Goal: Transaction & Acquisition: Book appointment/travel/reservation

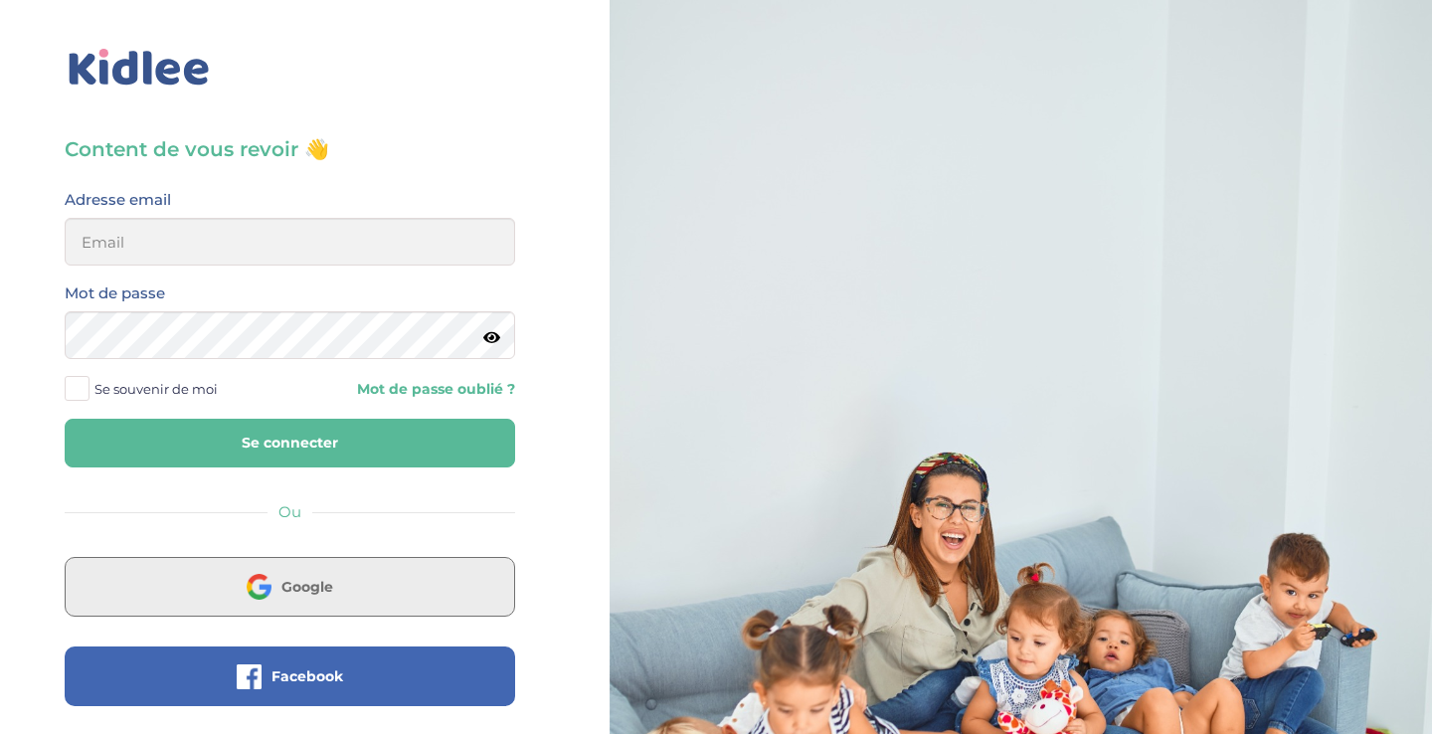
click at [354, 567] on button "Google" at bounding box center [290, 587] width 450 height 60
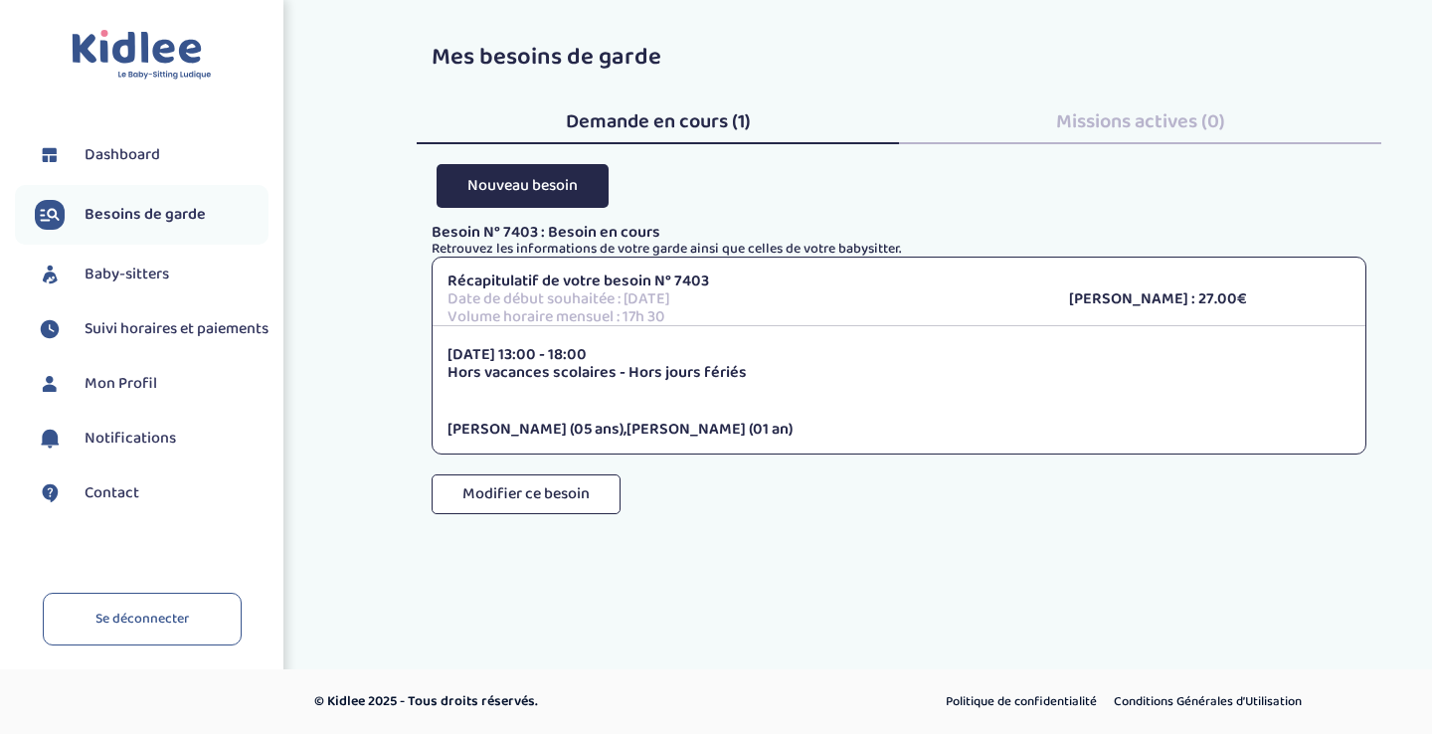
scroll to position [29, 0]
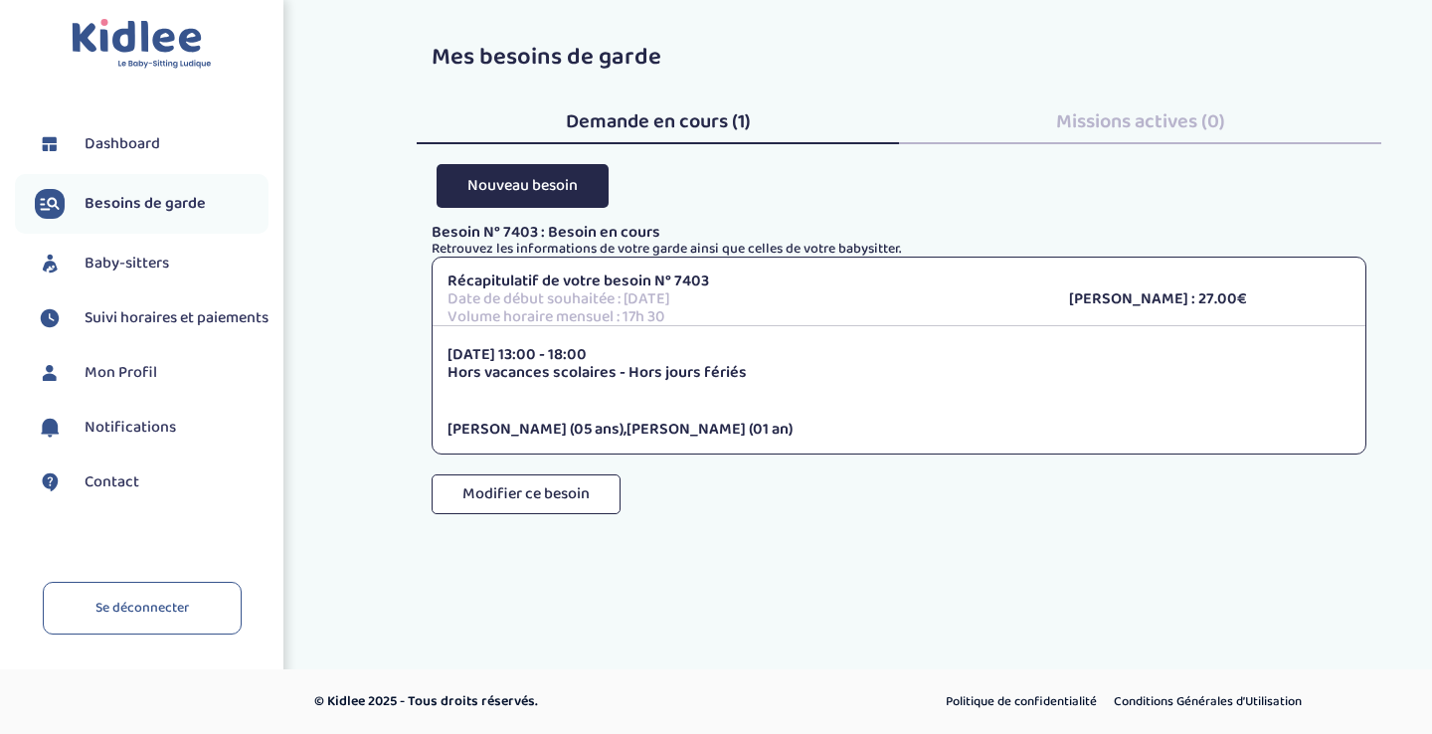
click at [159, 252] on span "Baby-sitters" at bounding box center [127, 264] width 85 height 24
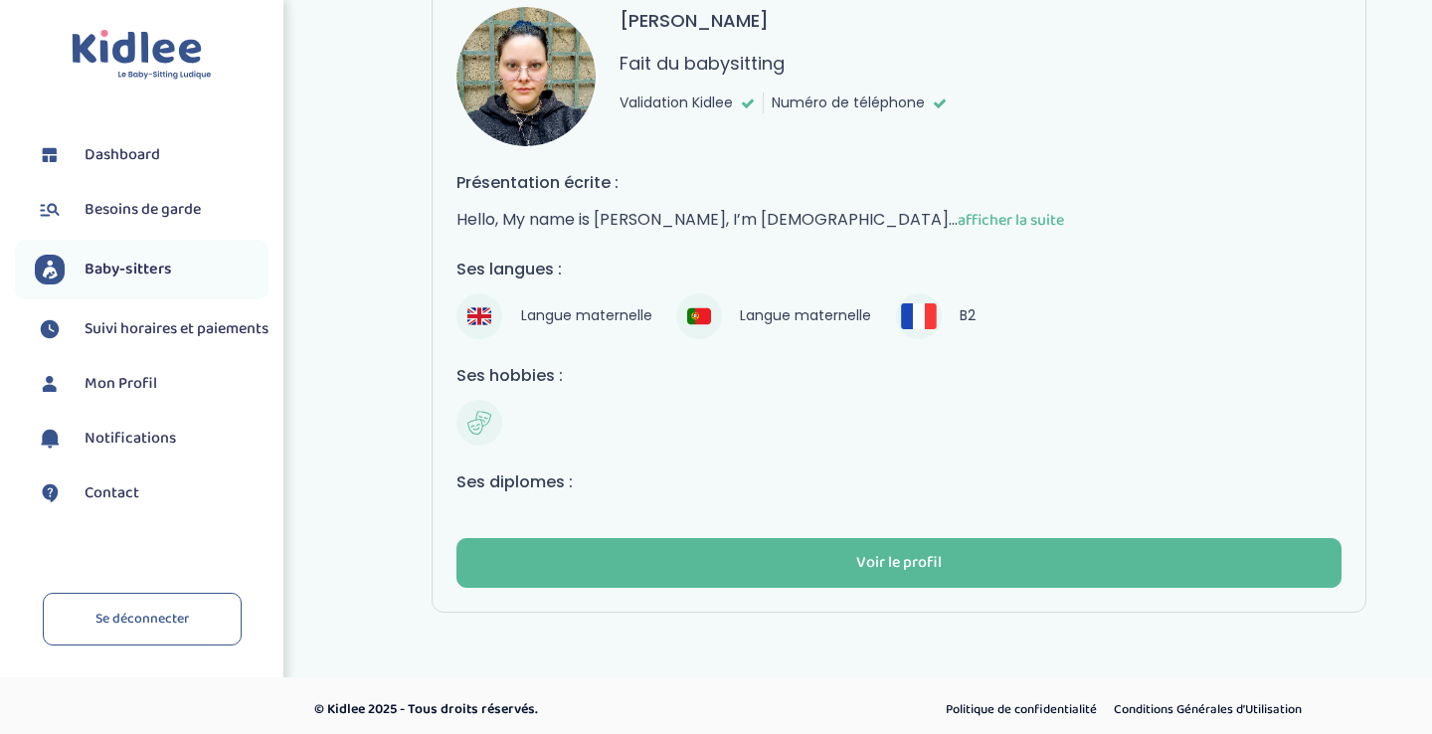
scroll to position [185, 0]
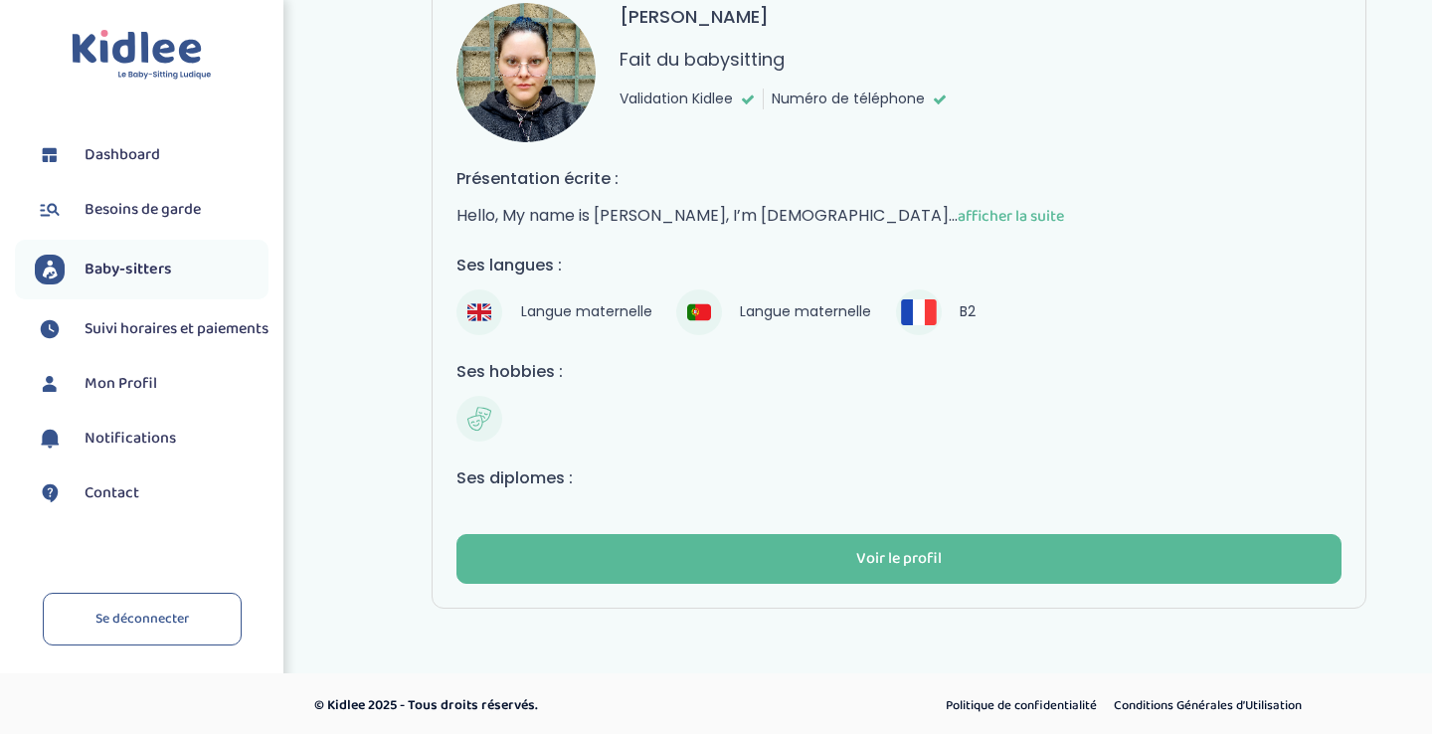
click at [183, 217] on span "Besoins de garde" at bounding box center [143, 210] width 116 height 24
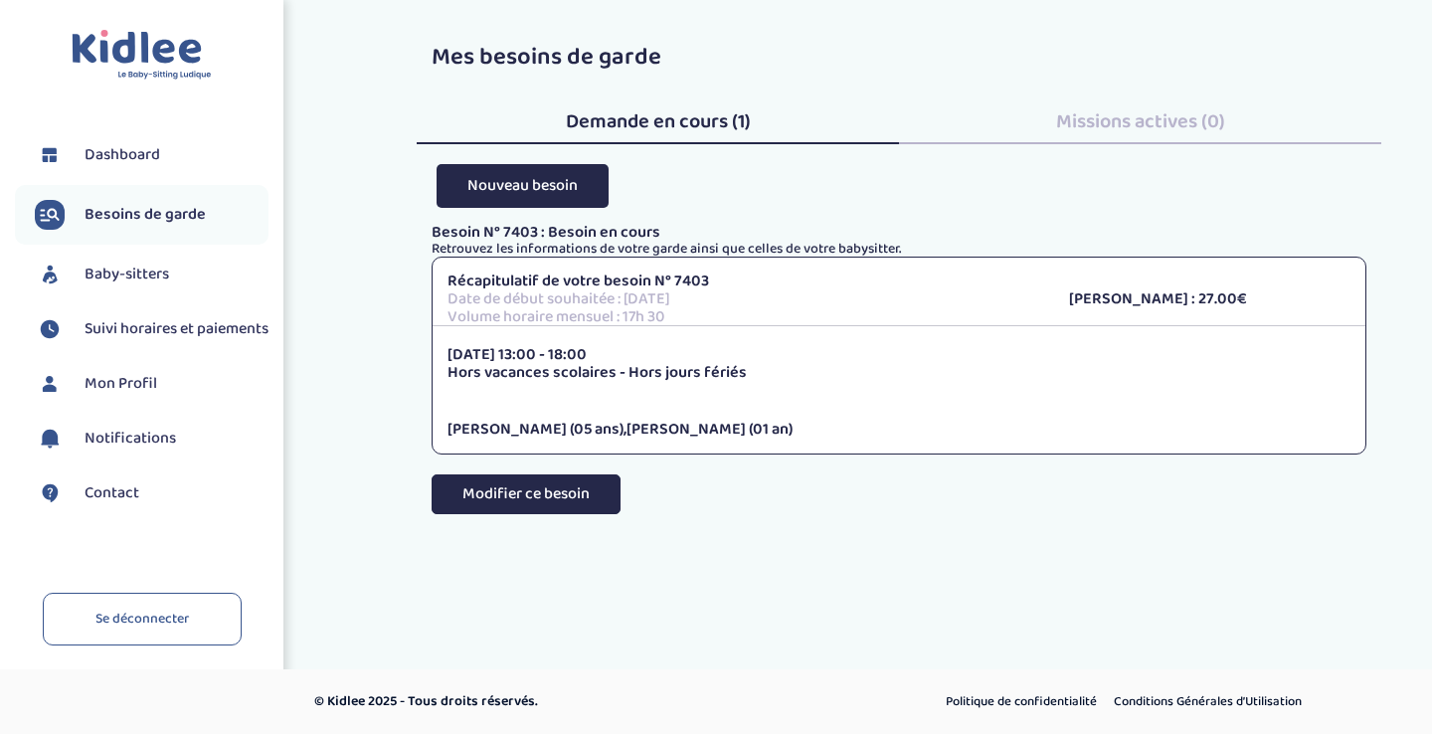
click at [554, 481] on button "Modifier ce besoin" at bounding box center [526, 494] width 189 height 40
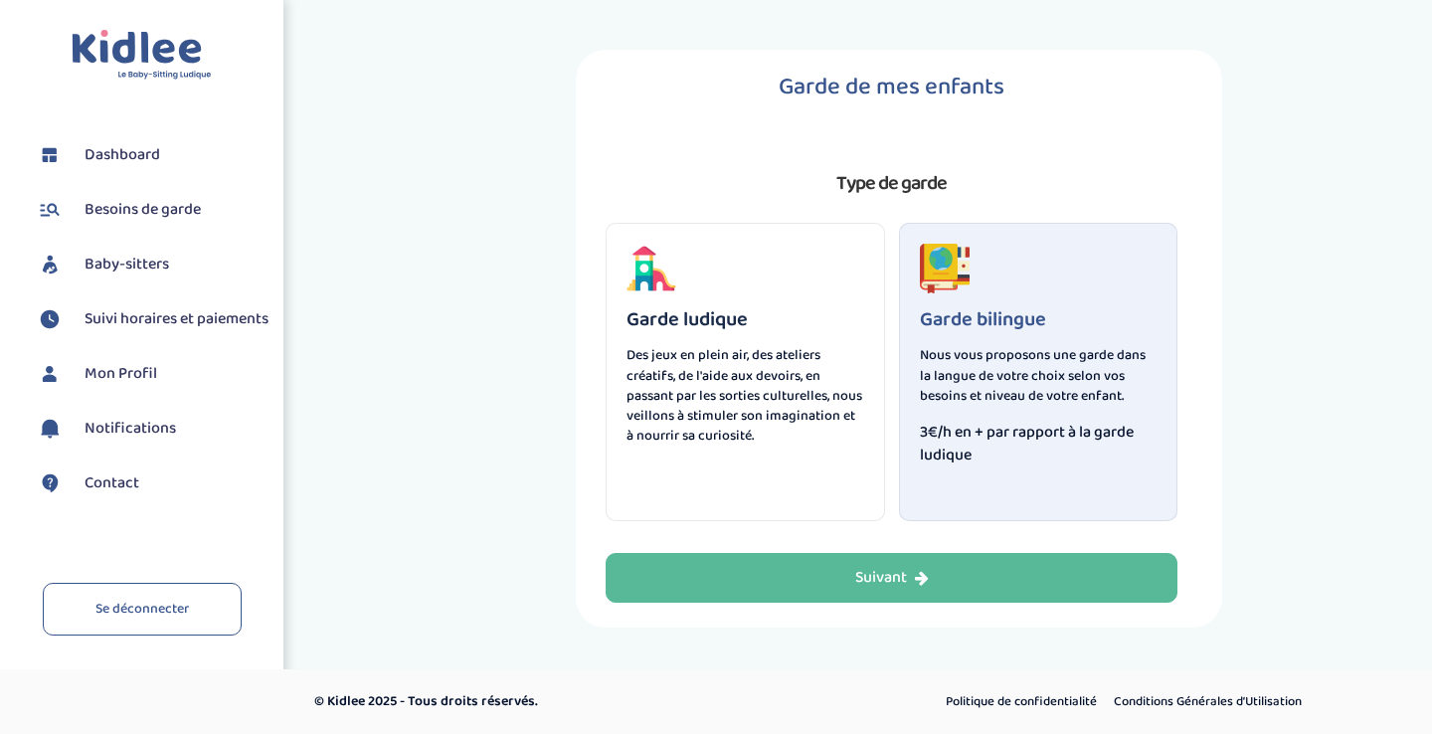
click at [163, 240] on li "Baby-sitters" at bounding box center [142, 265] width 254 height 50
click at [157, 241] on li "Baby-sitters" at bounding box center [142, 265] width 254 height 50
click at [106, 286] on li "Baby-sitters" at bounding box center [142, 265] width 254 height 50
click at [151, 258] on span "Baby-sitters" at bounding box center [127, 265] width 85 height 24
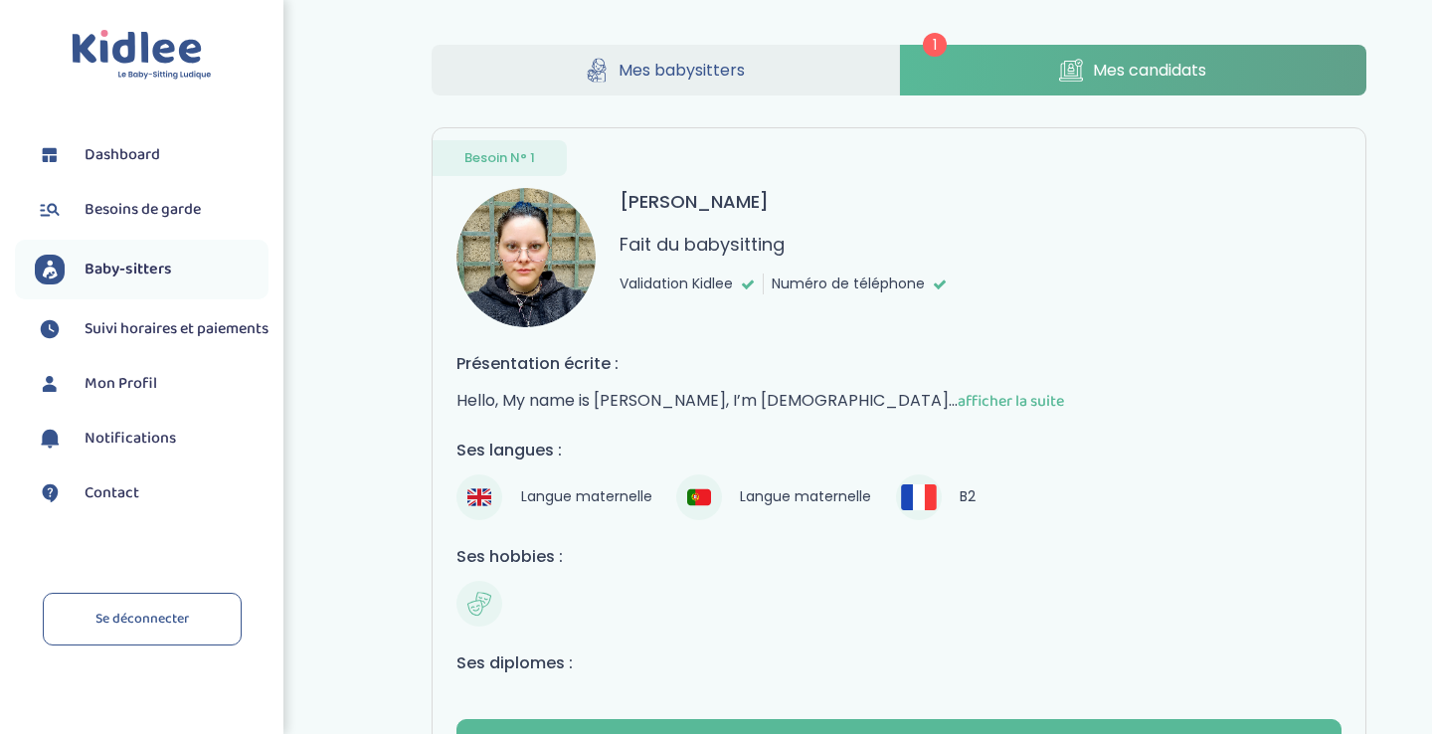
click at [125, 396] on span "Mon Profil" at bounding box center [121, 384] width 73 height 24
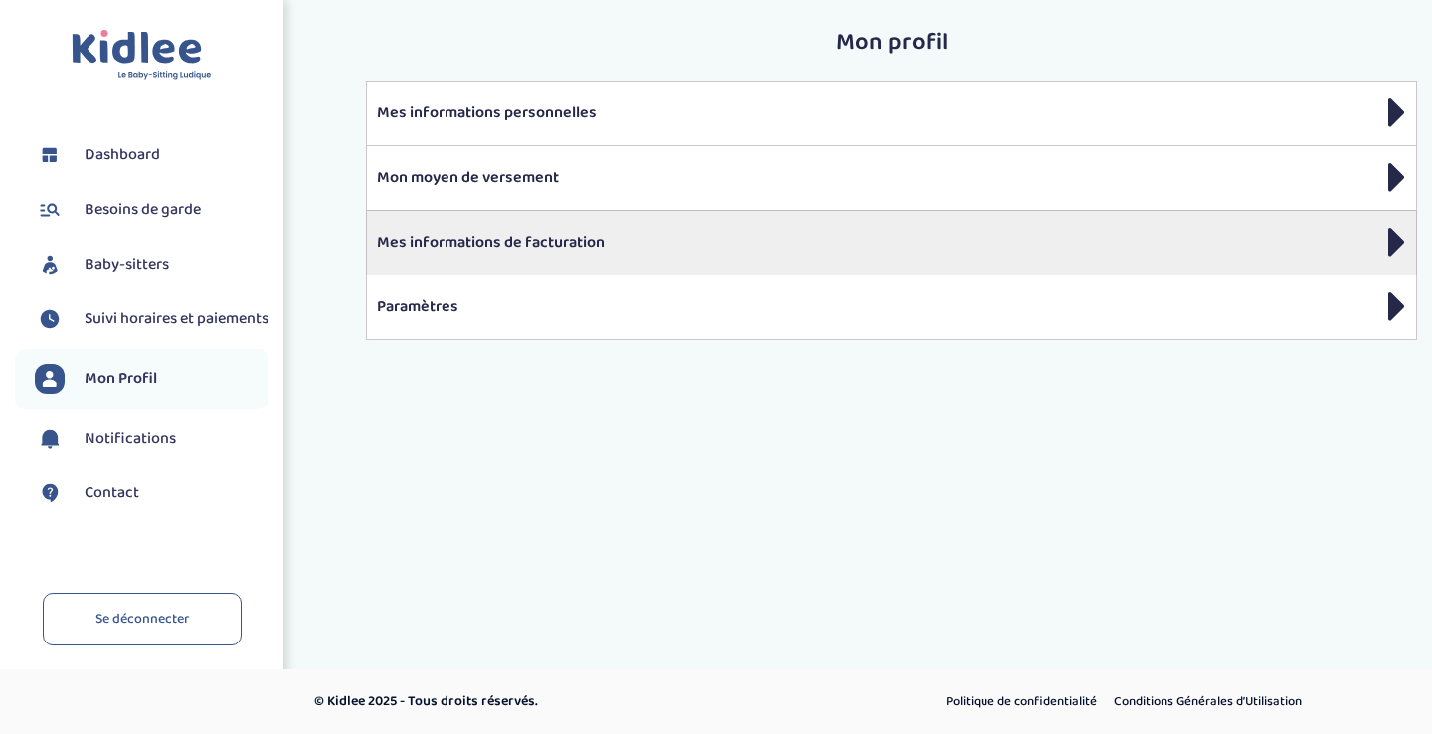
click at [457, 238] on p "Mes informations de facturation" at bounding box center [891, 243] width 1029 height 24
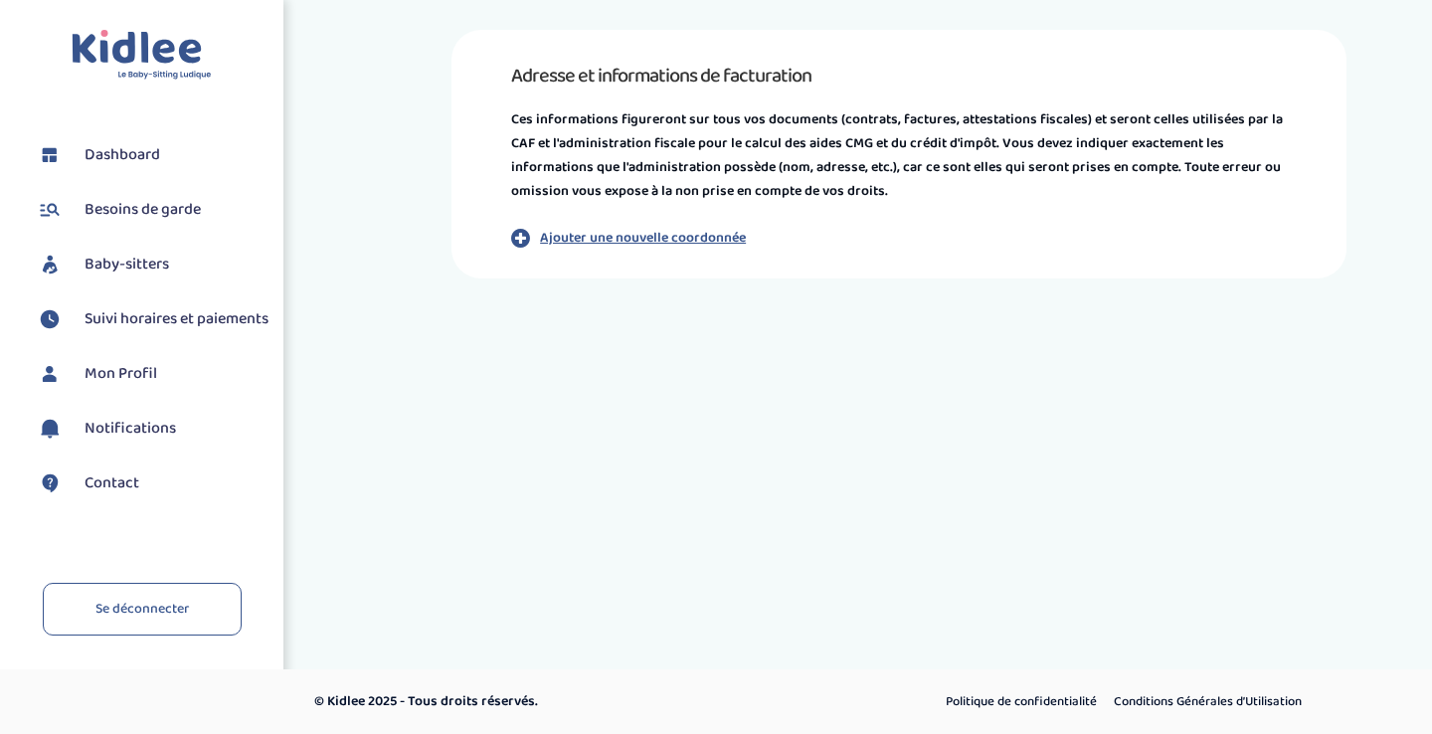
click at [612, 229] on p "Ajouter une nouvelle coordonnée" at bounding box center [643, 238] width 206 height 21
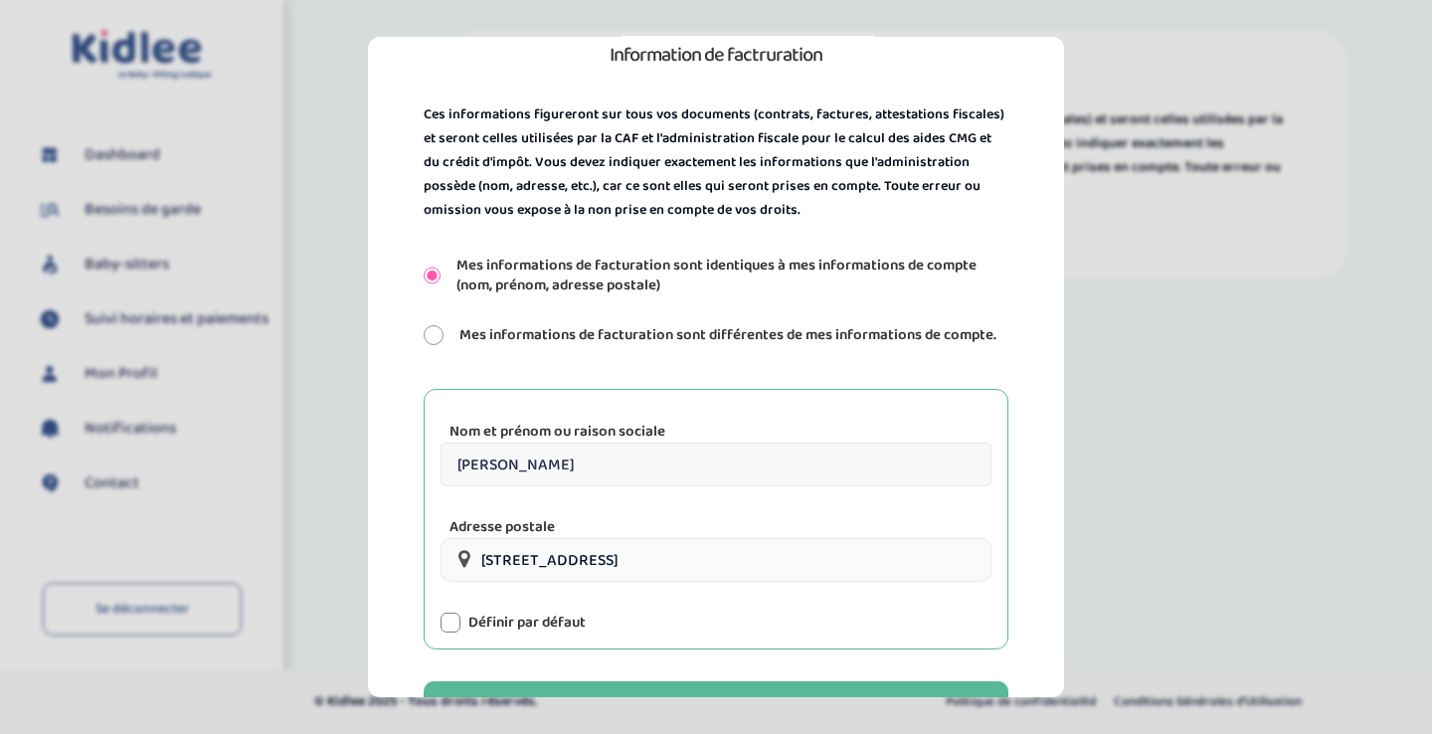
scroll to position [323, 0]
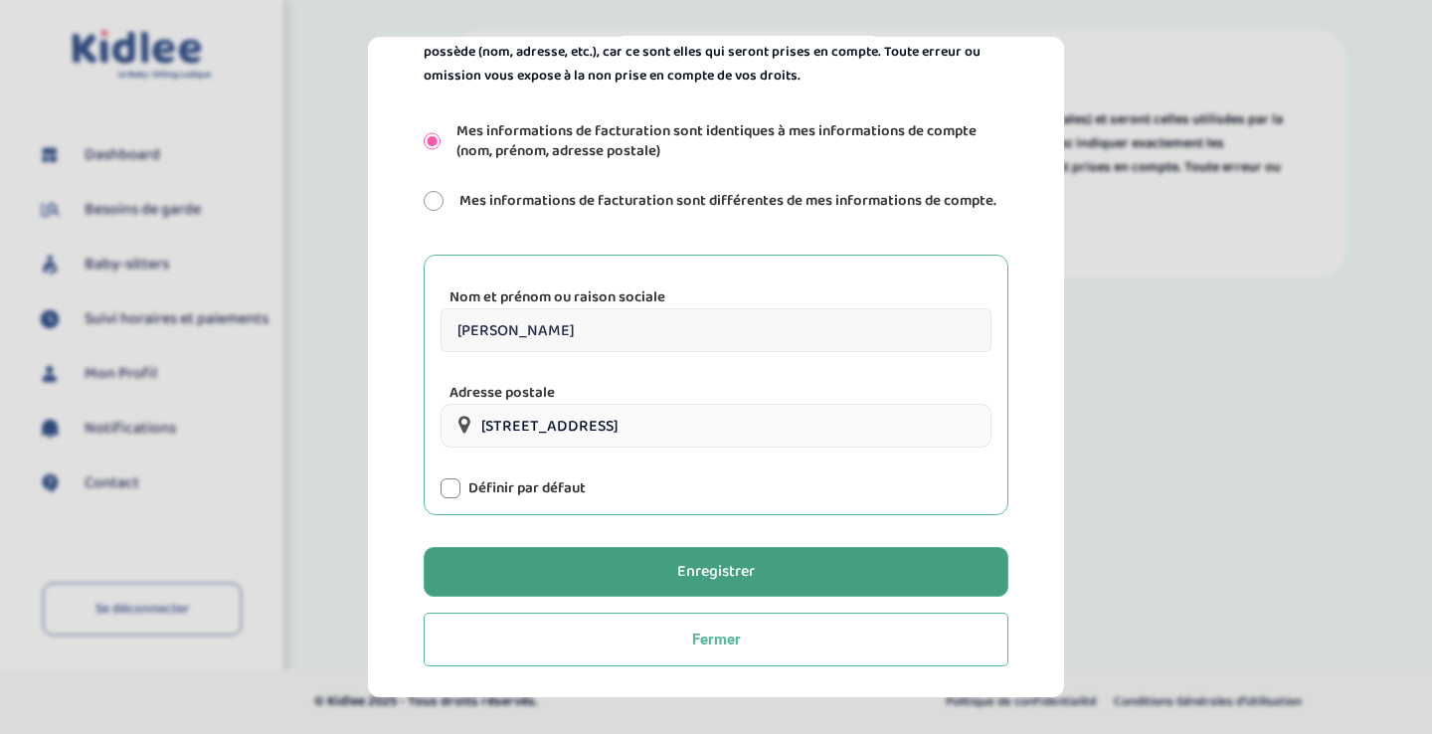
click at [698, 571] on div "Enregistrer" at bounding box center [716, 571] width 78 height 23
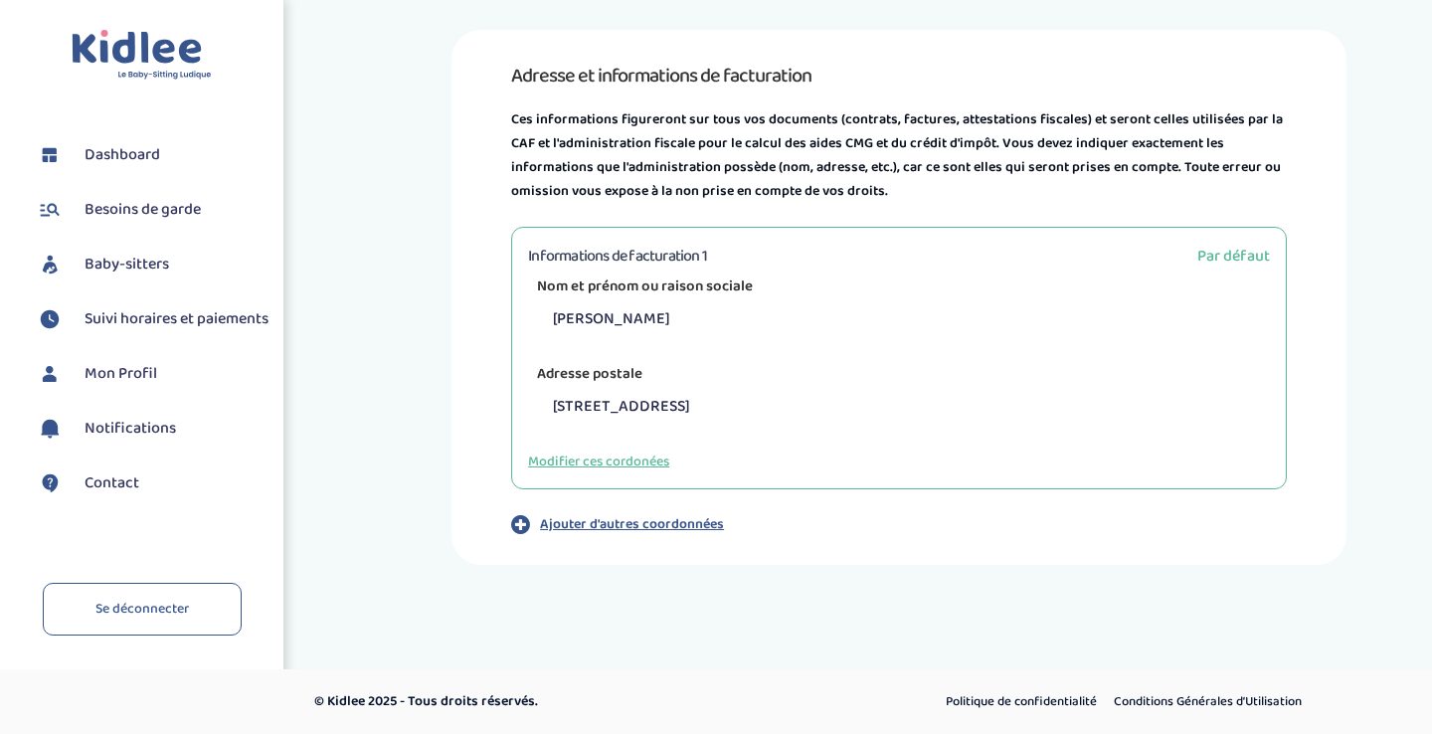
click at [183, 309] on span "Suivi horaires et paiements" at bounding box center [177, 319] width 184 height 24
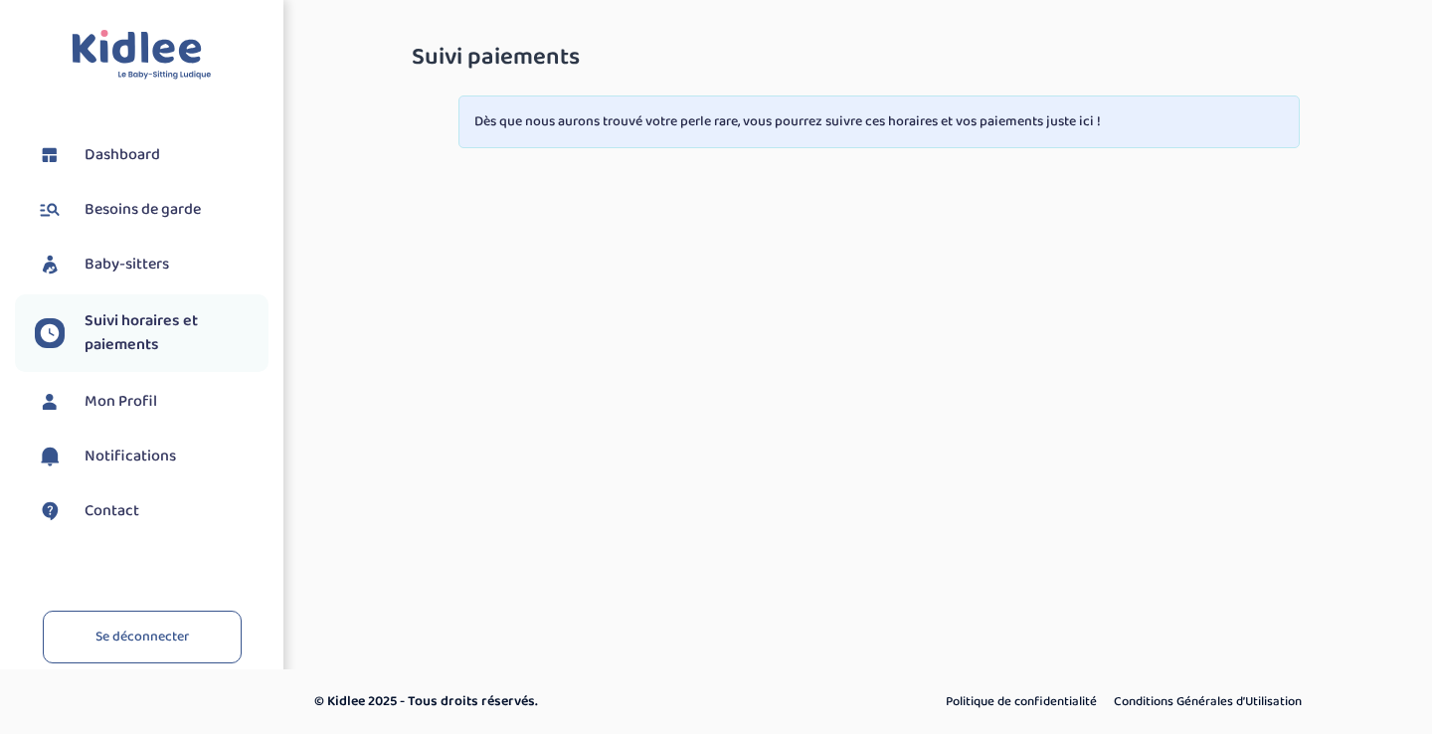
click at [134, 266] on span "Baby-sitters" at bounding box center [127, 265] width 85 height 24
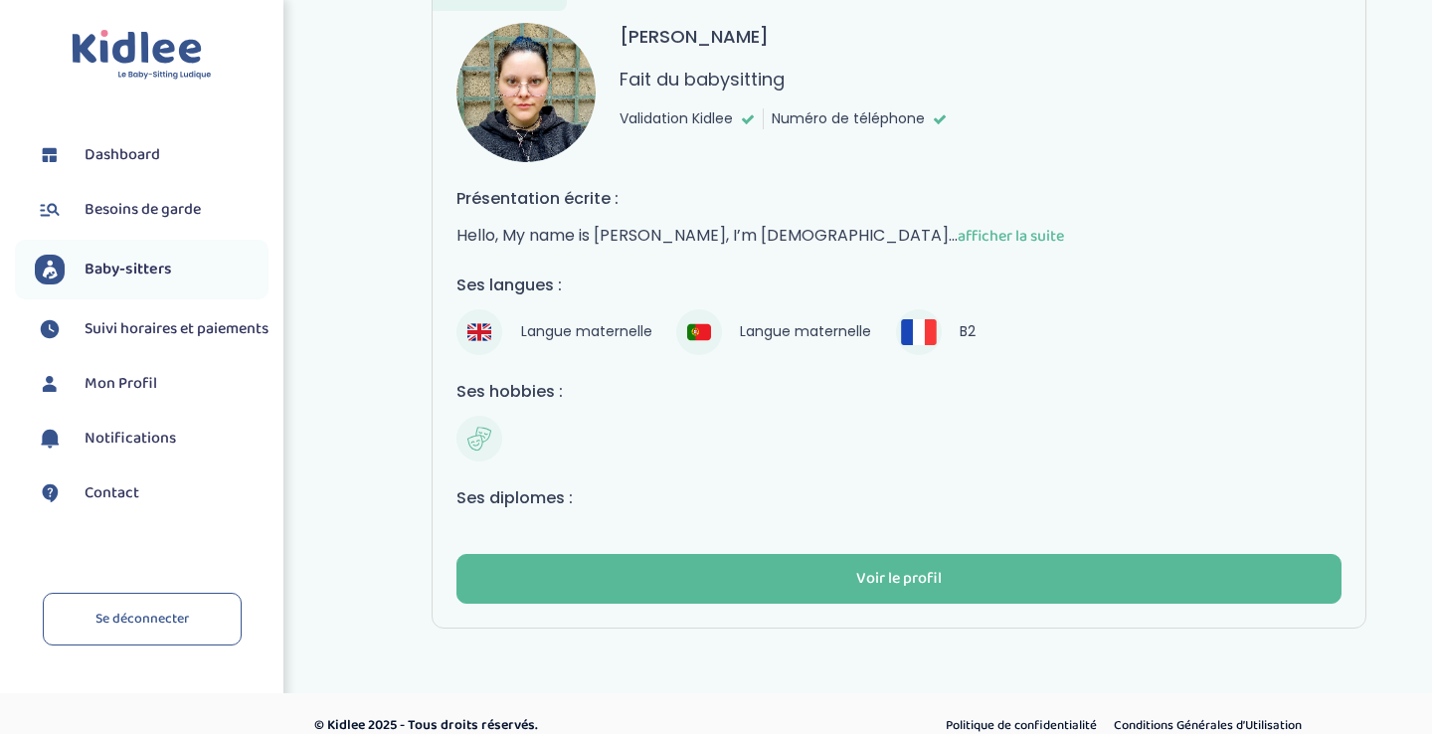
scroll to position [167, 0]
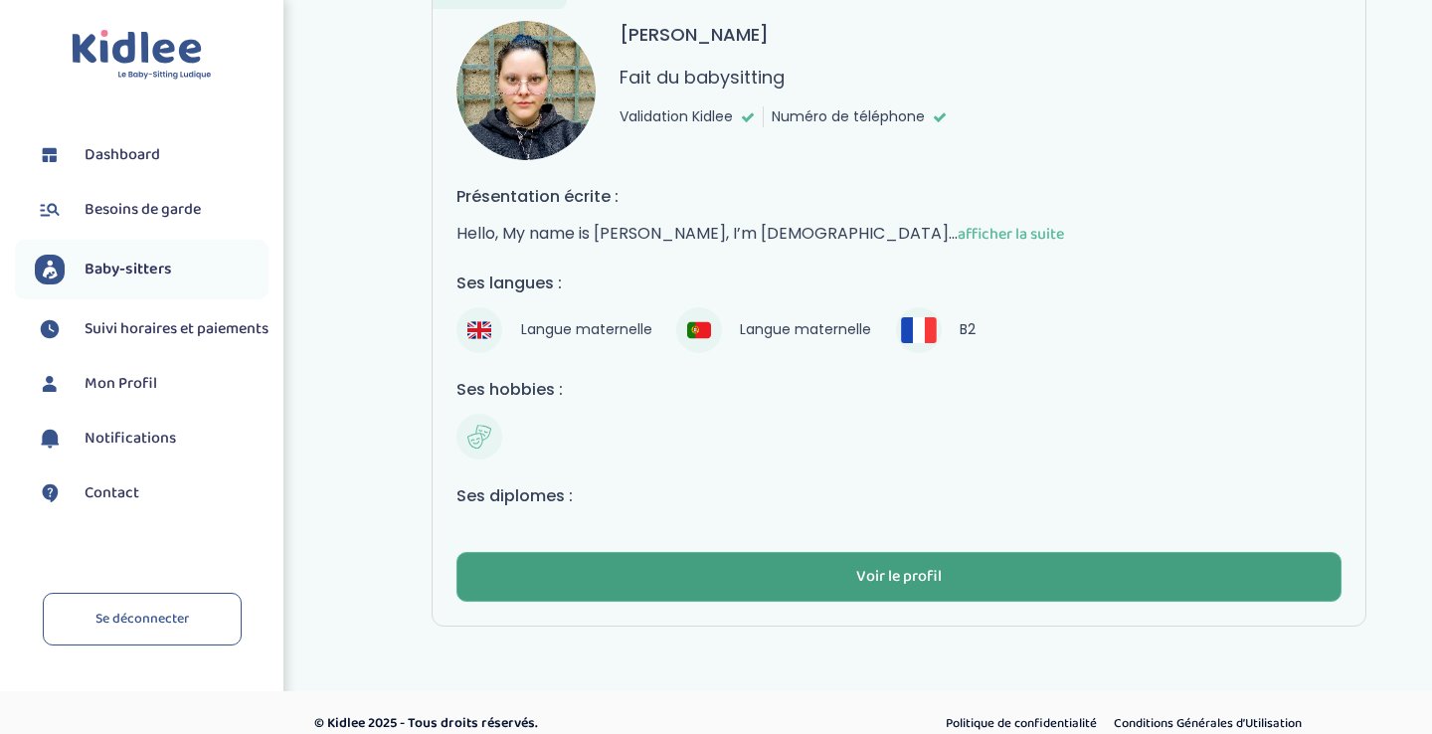
click at [925, 553] on button "Voir le profil" at bounding box center [898, 577] width 885 height 50
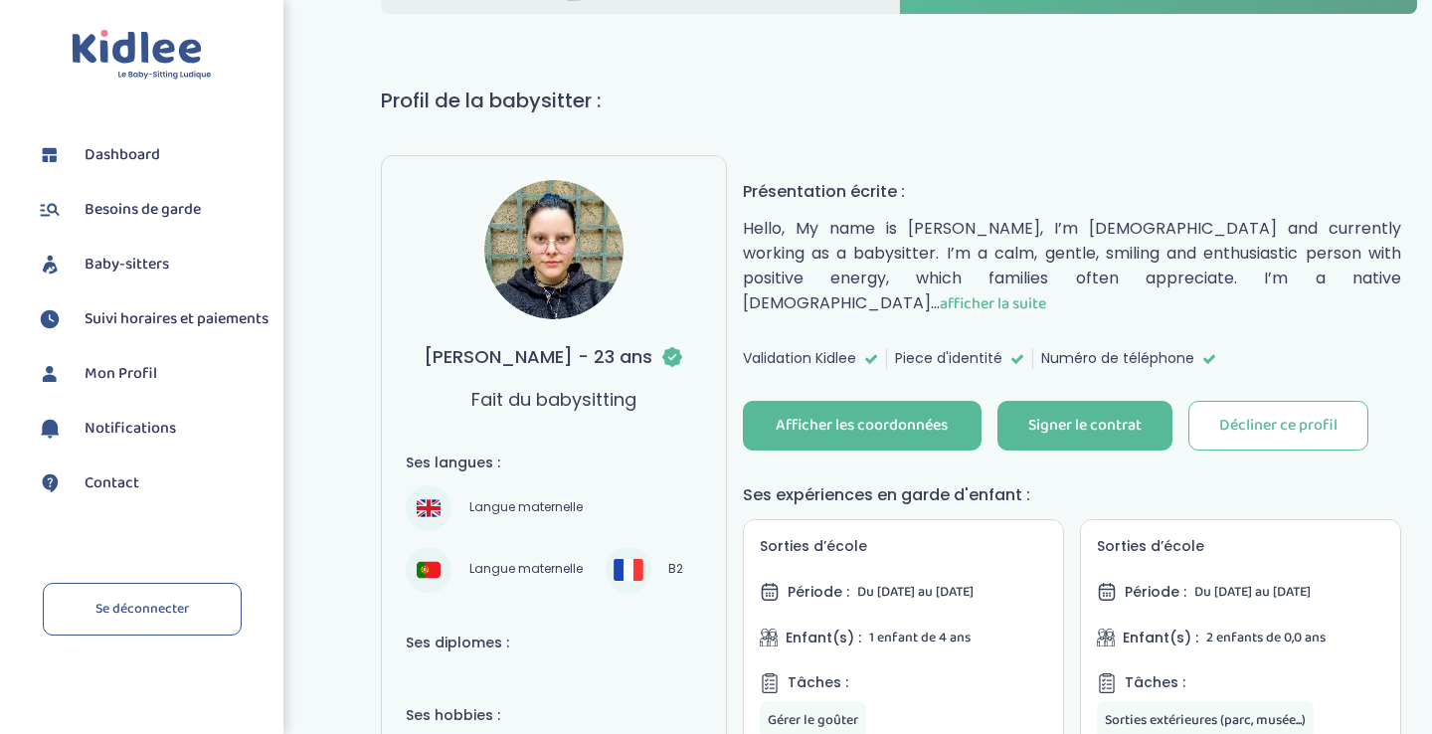
scroll to position [86, 0]
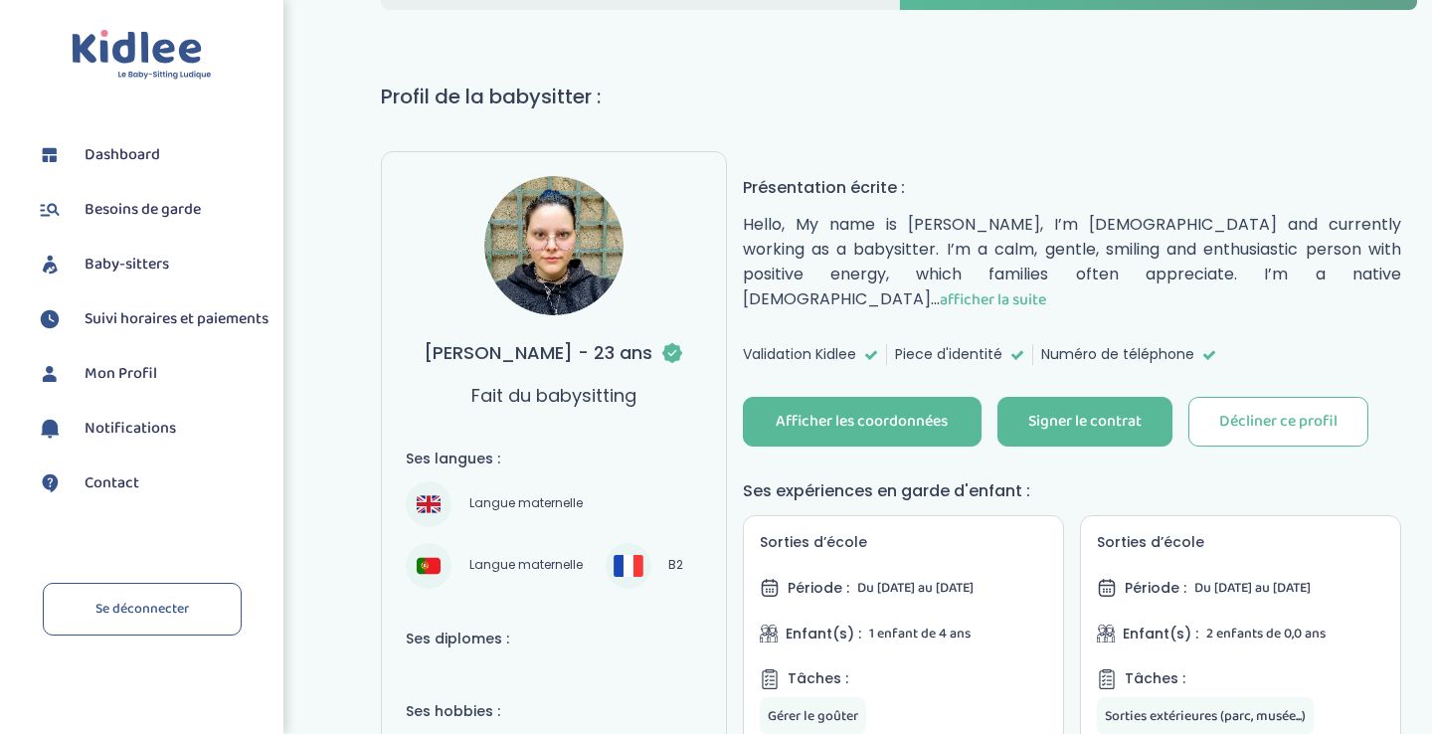
click at [1046, 287] on span "afficher la suite" at bounding box center [993, 299] width 106 height 25
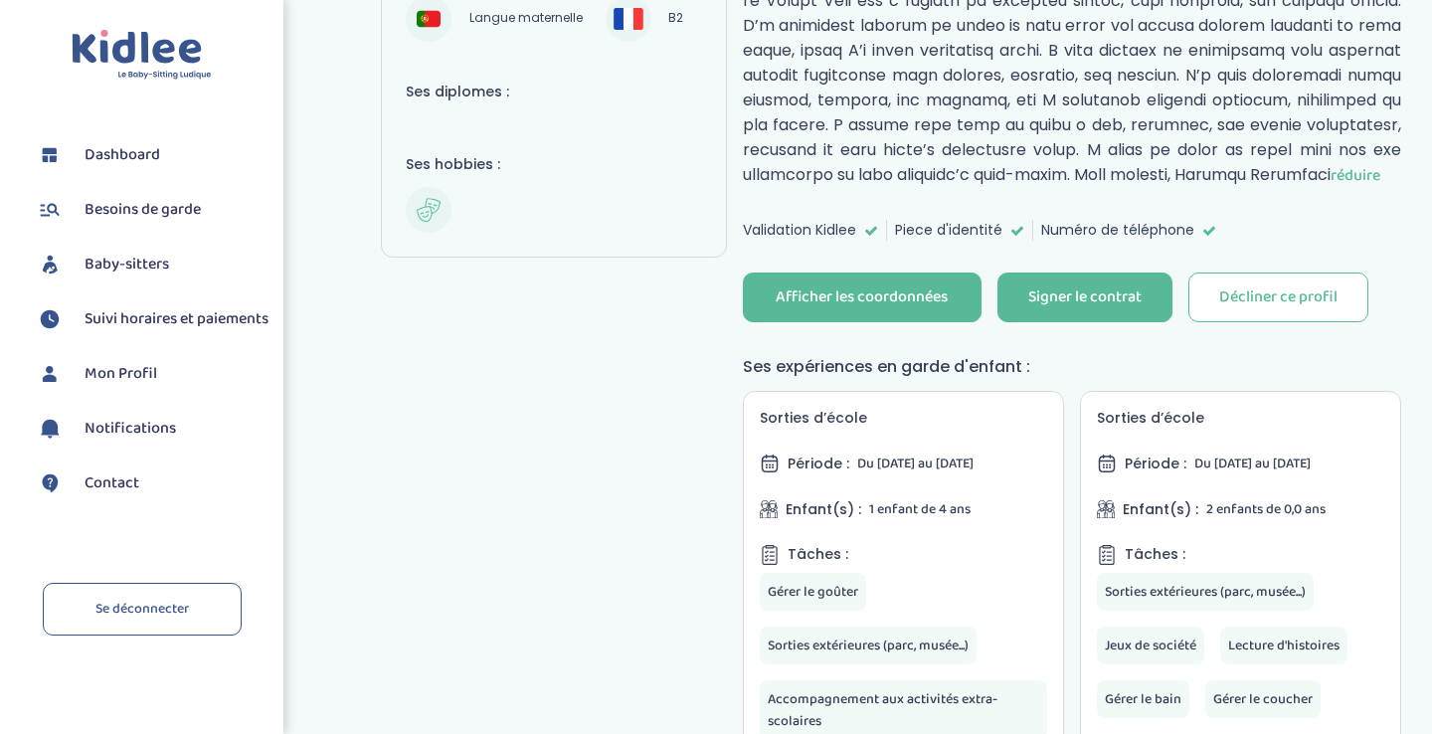
scroll to position [634, 0]
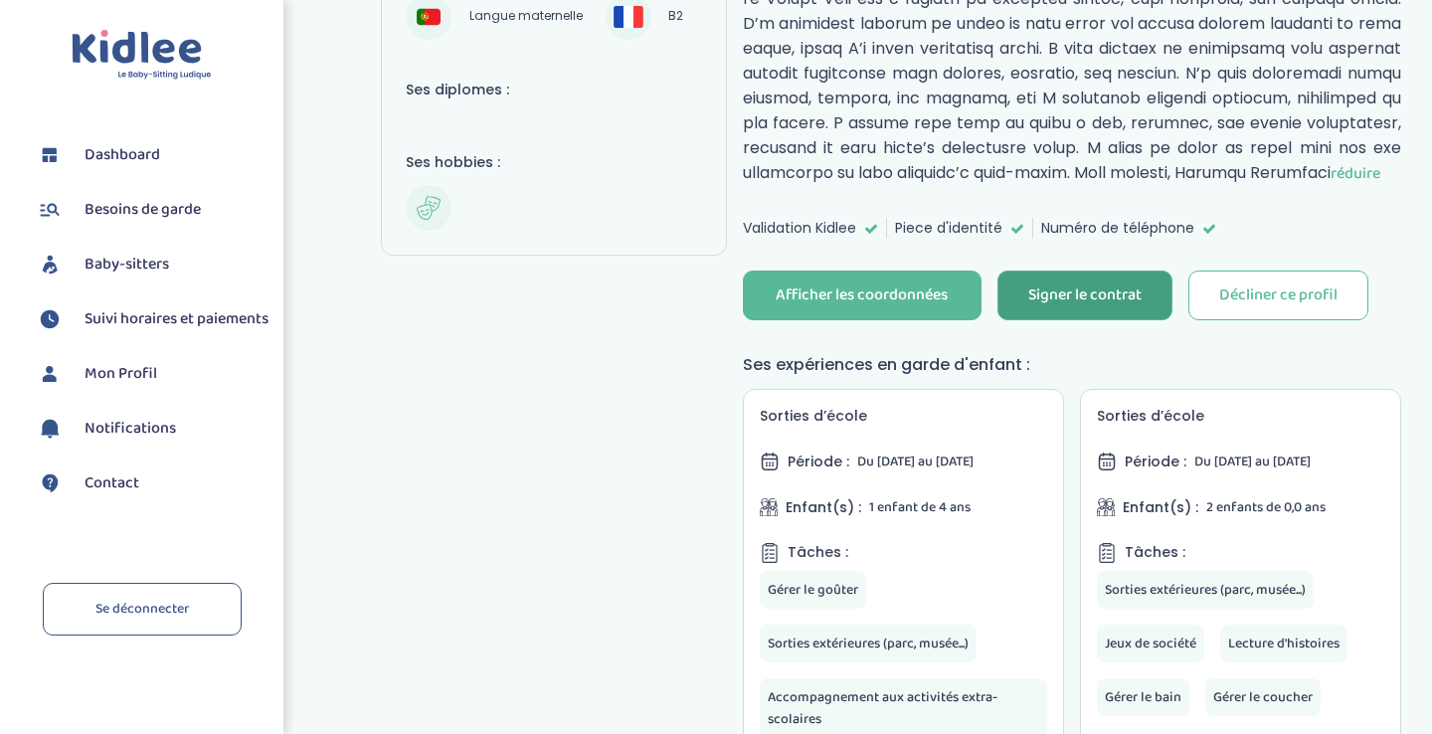
click at [1065, 284] on div "Signer le contrat" at bounding box center [1084, 295] width 113 height 23
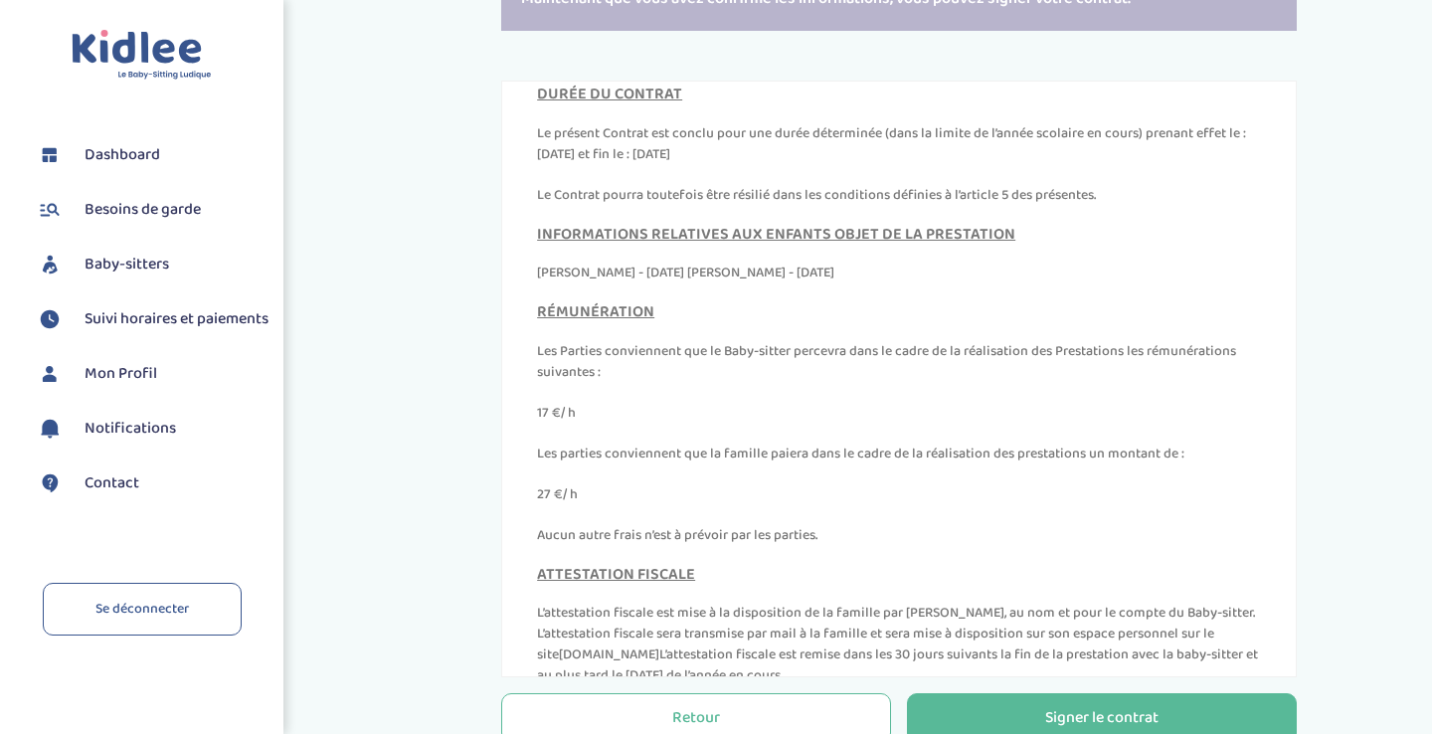
scroll to position [8689, 0]
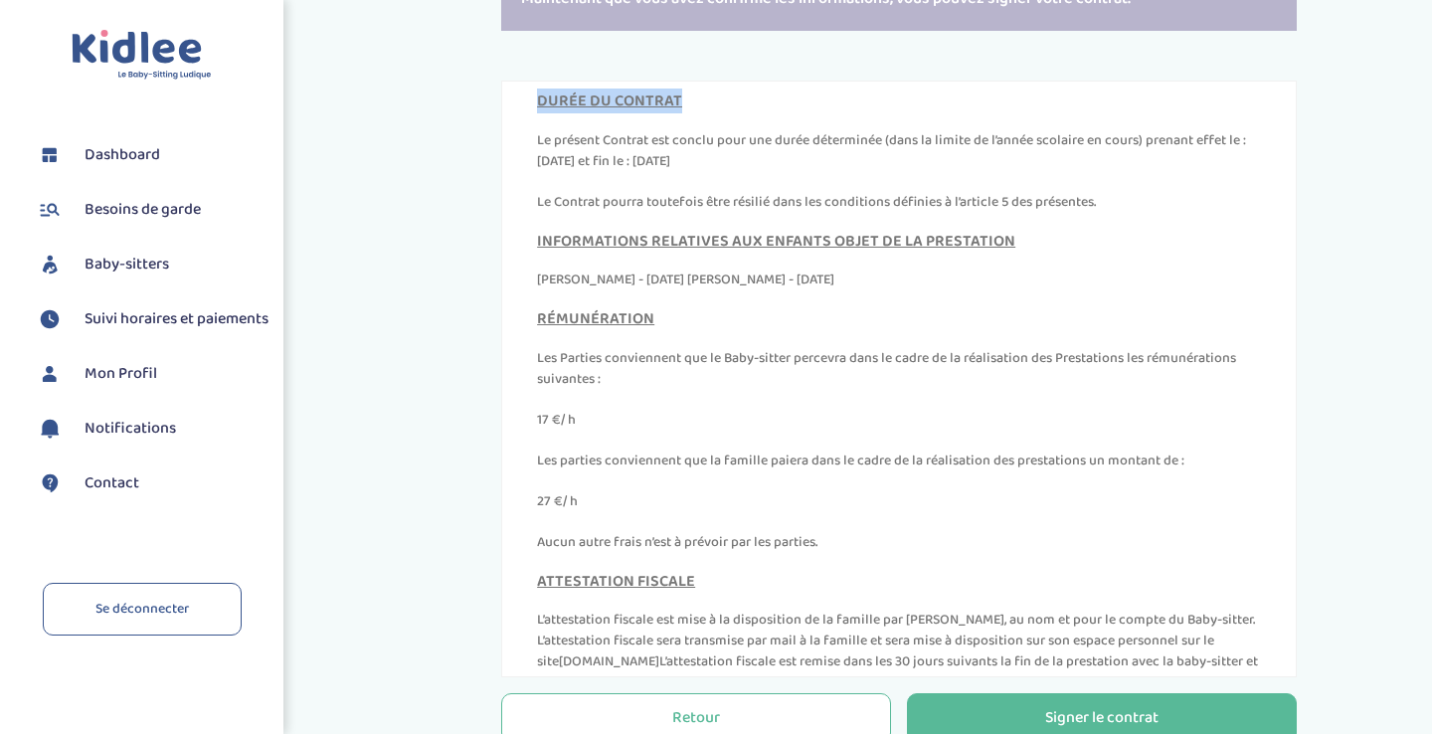
drag, startPoint x: 668, startPoint y: 146, endPoint x: 496, endPoint y: 145, distance: 172.0
click at [496, 145] on div "CONTRAT DE PRESTATION DE GARDE D’ENFANTS CONTRAT DE PRESTATION DE GARDE D’ENFAN…" at bounding box center [898, 379] width 825 height 597
click at [662, 172] on p "Le présent Contrat est conclu pour une durée déterminée (dans la limite de l’an…" at bounding box center [899, 151] width 724 height 42
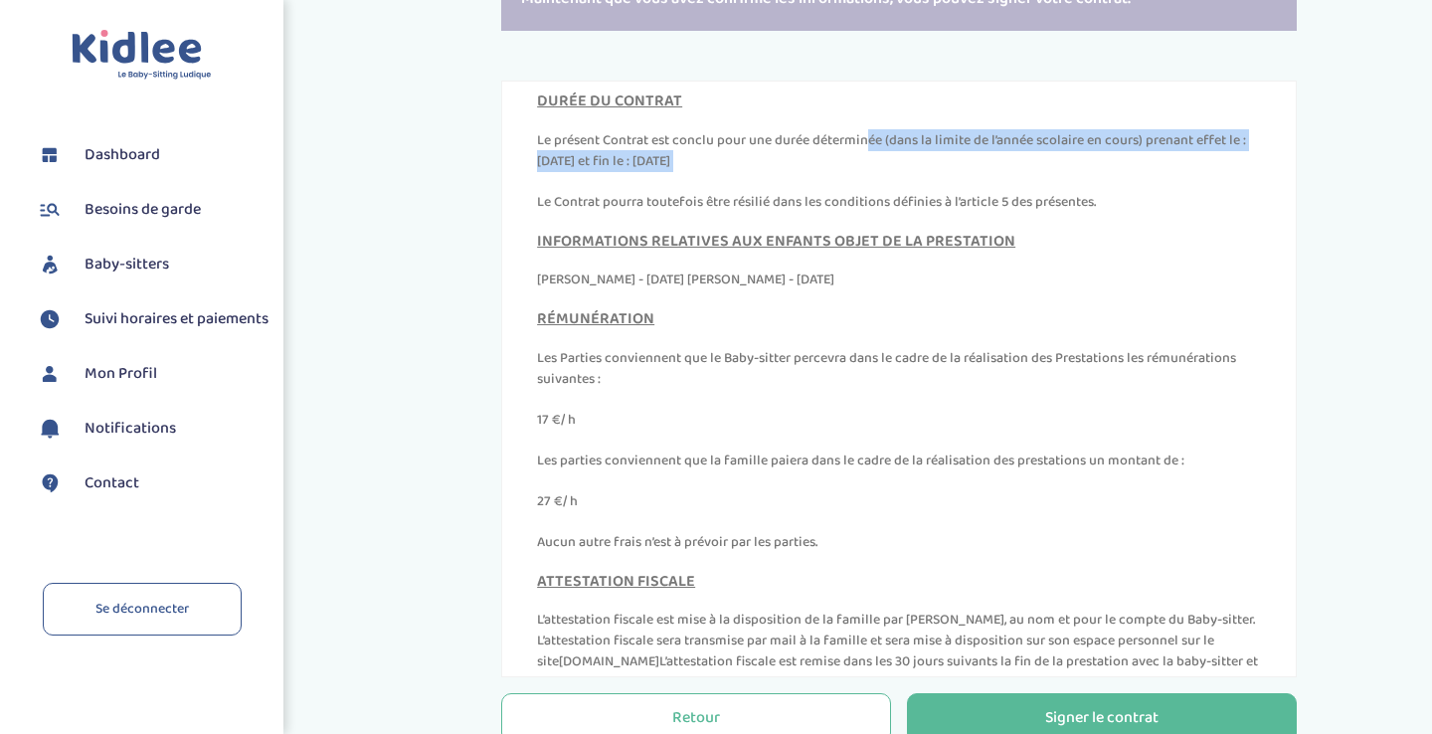
click at [662, 172] on p "Le présent Contrat est conclu pour une durée déterminée (dans la limite de l’an…" at bounding box center [899, 151] width 724 height 42
copy div "Le présent Contrat est conclu pour une durée déterminée (dans la limite de l’an…"
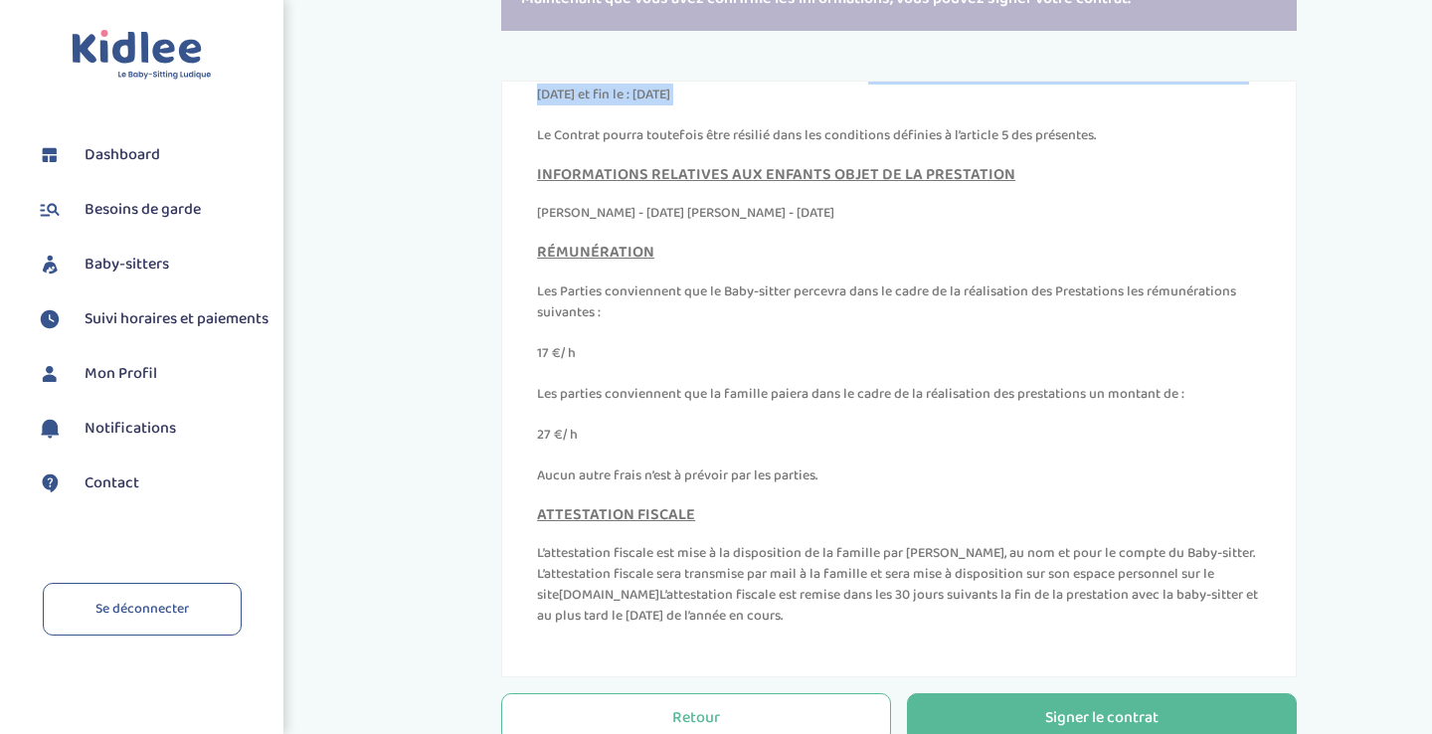
scroll to position [8362, 0]
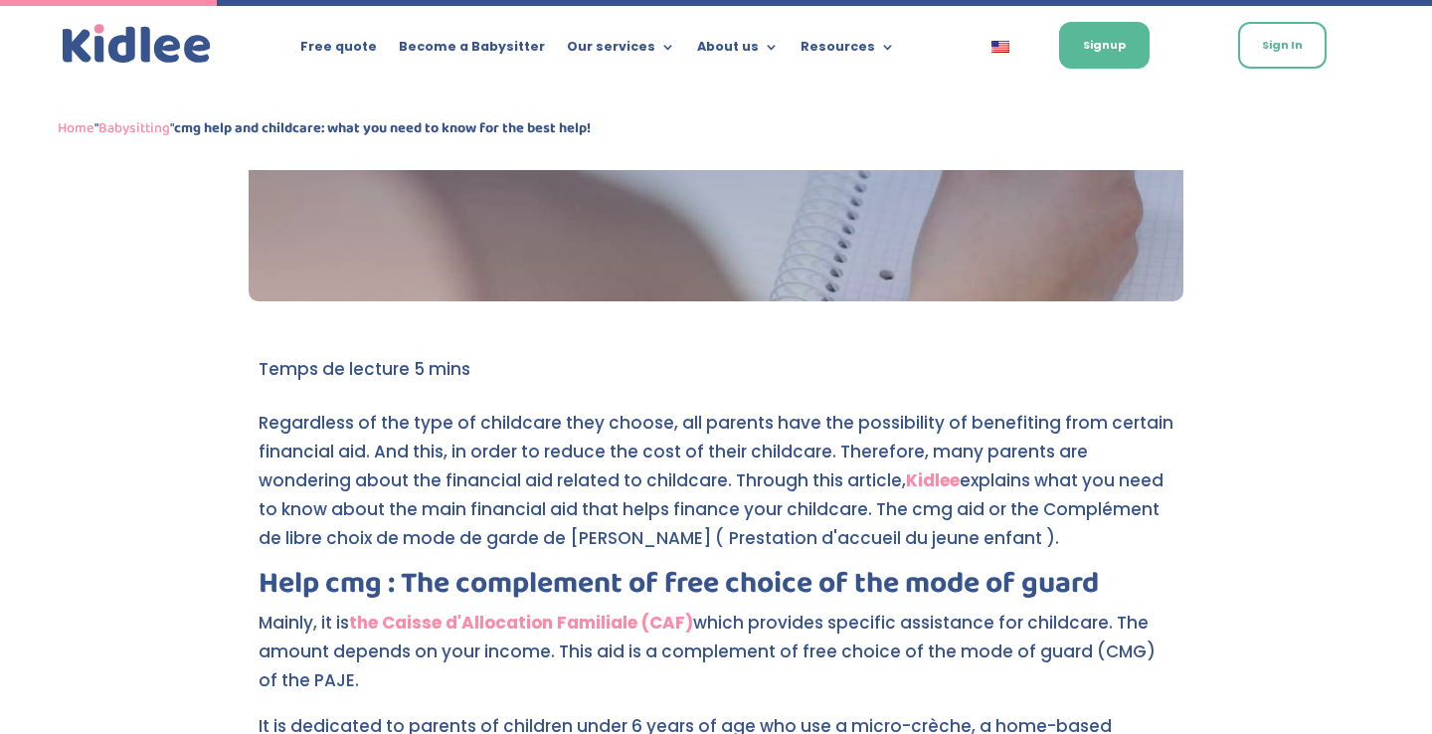
scroll to position [729, 0]
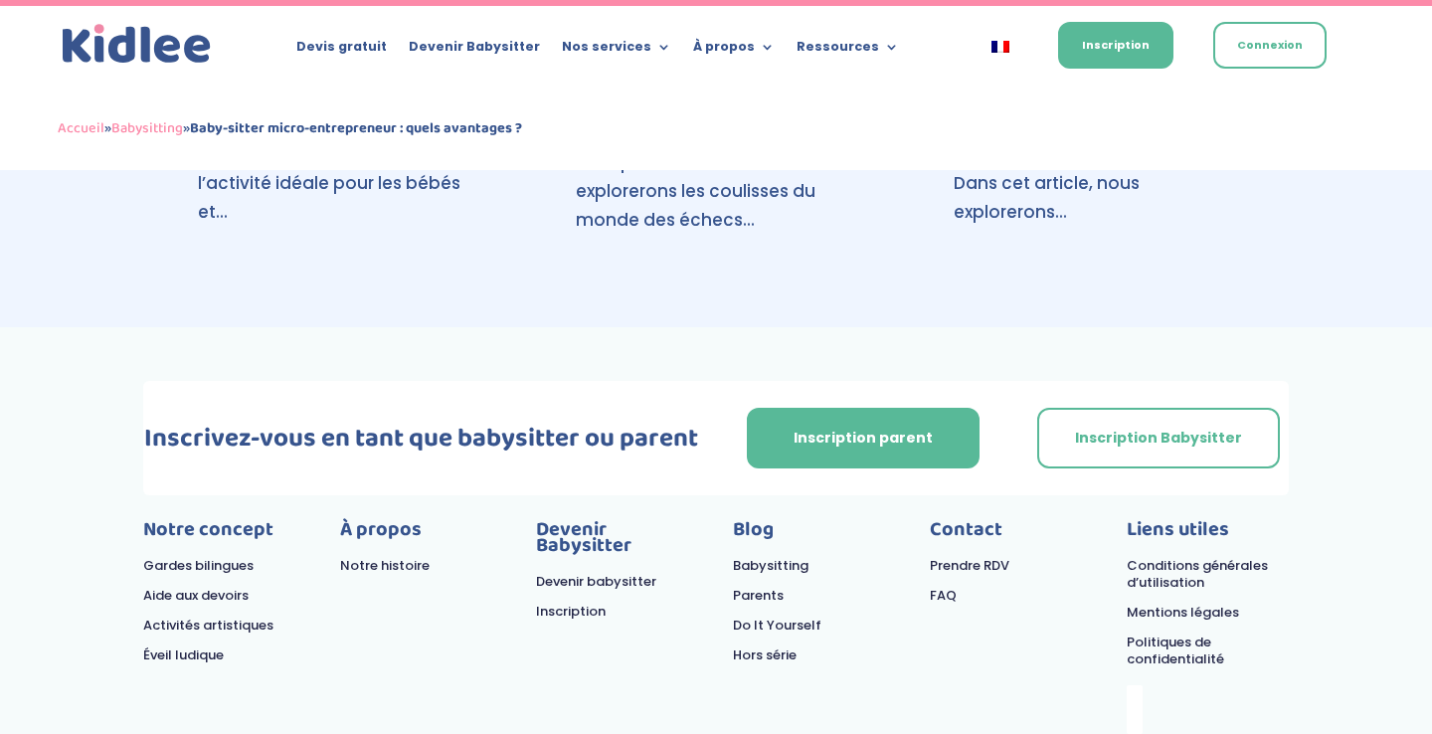
scroll to position [6617, 0]
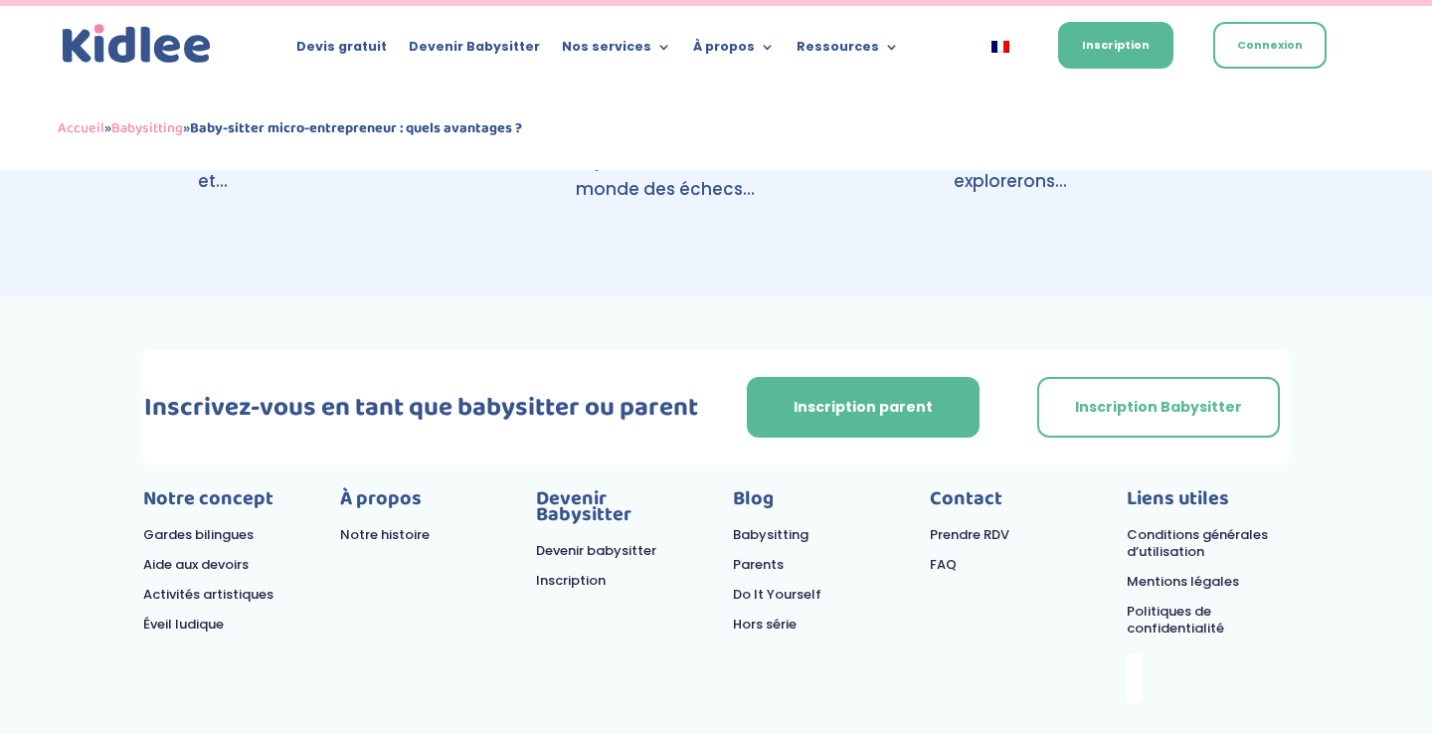
click at [936, 555] on link "FAQ" at bounding box center [943, 564] width 27 height 19
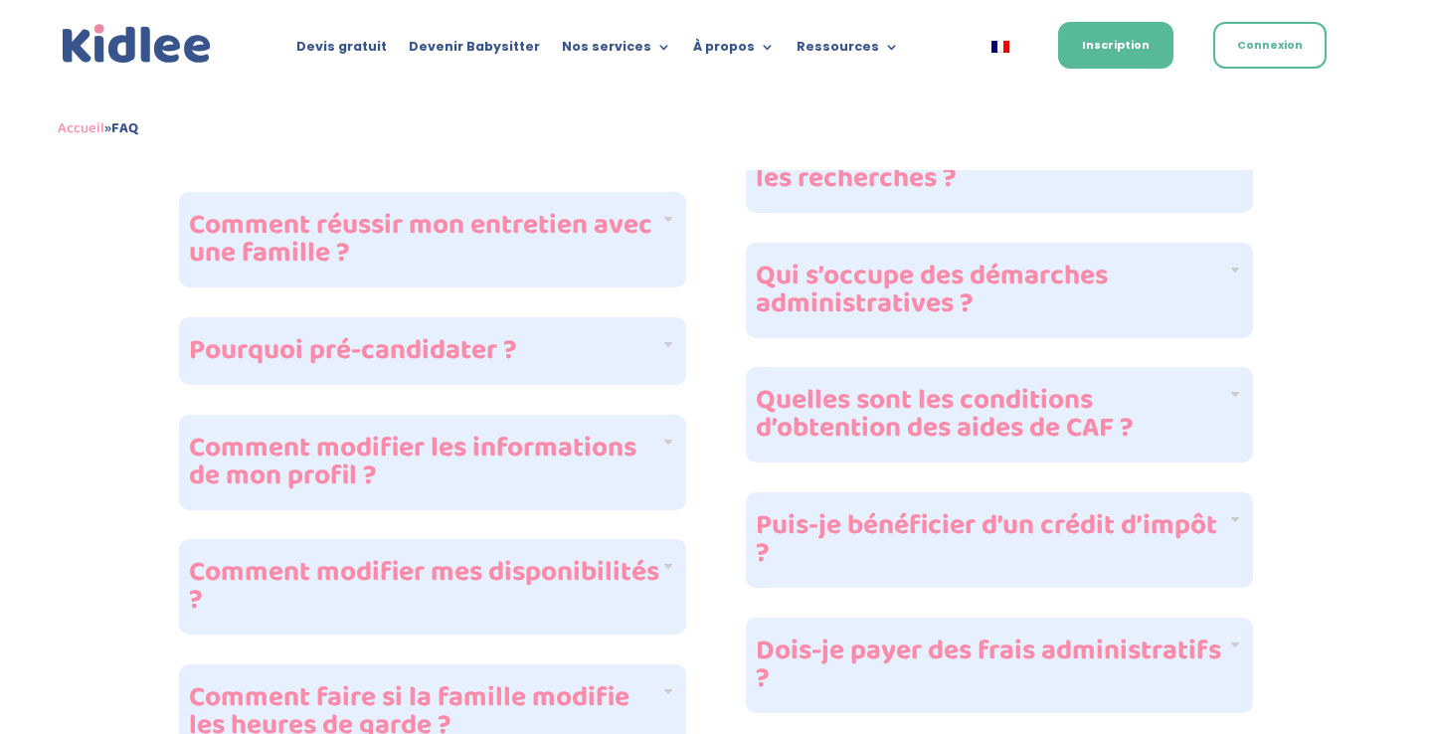
scroll to position [1199, 0]
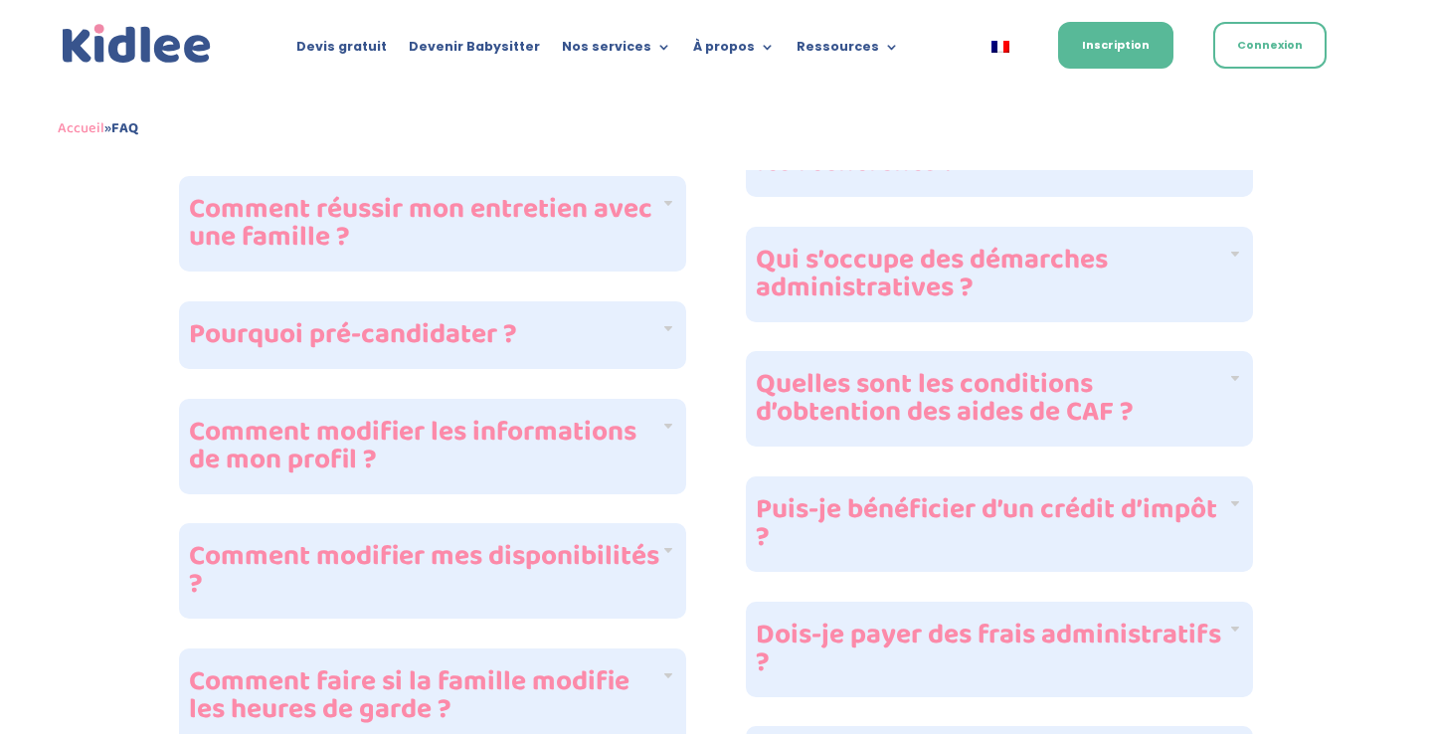
click at [953, 269] on h4 "Qui s’occupe des démarches administratives ?" at bounding box center [991, 275] width 471 height 56
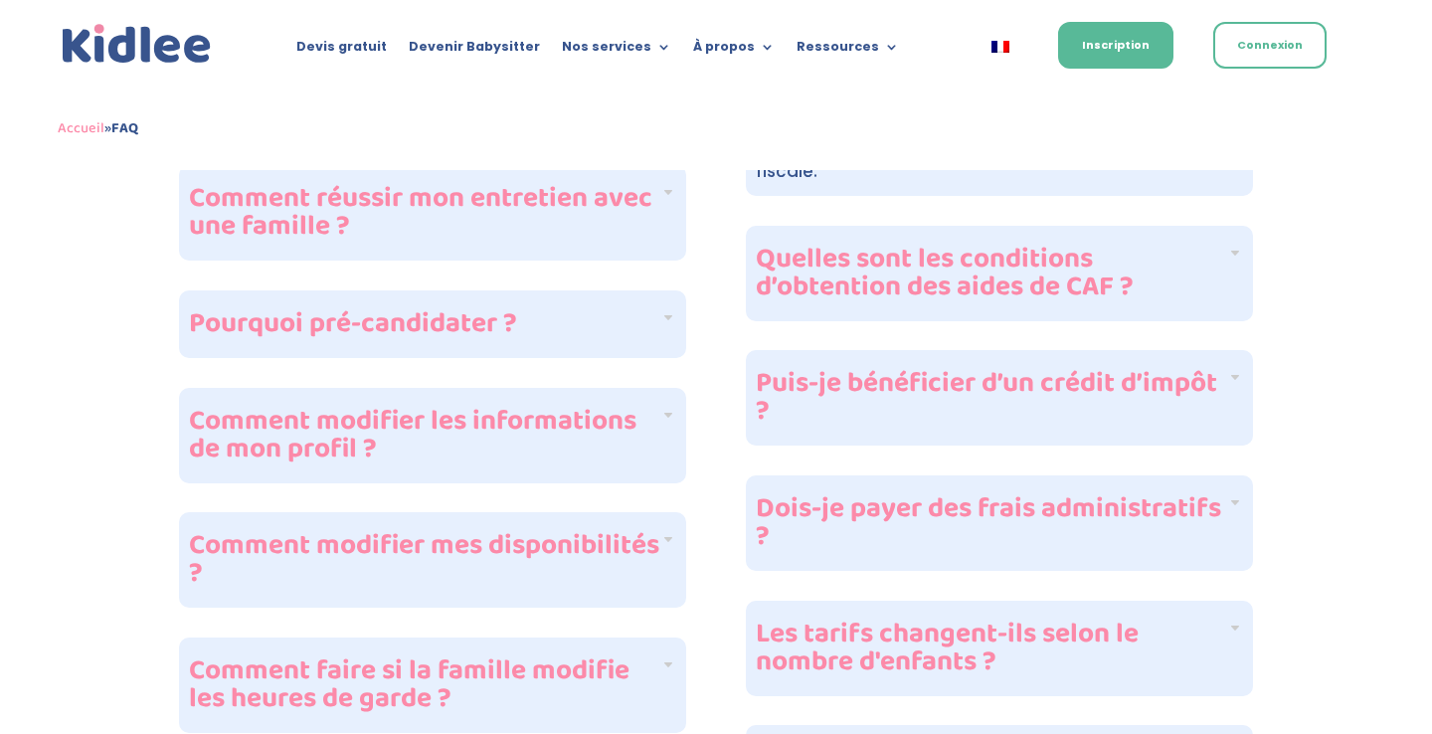
scroll to position [1212, 0]
click at [1029, 390] on h4 "Puis-je bénéficier d’un crédit d’impôt ?" at bounding box center [991, 396] width 471 height 56
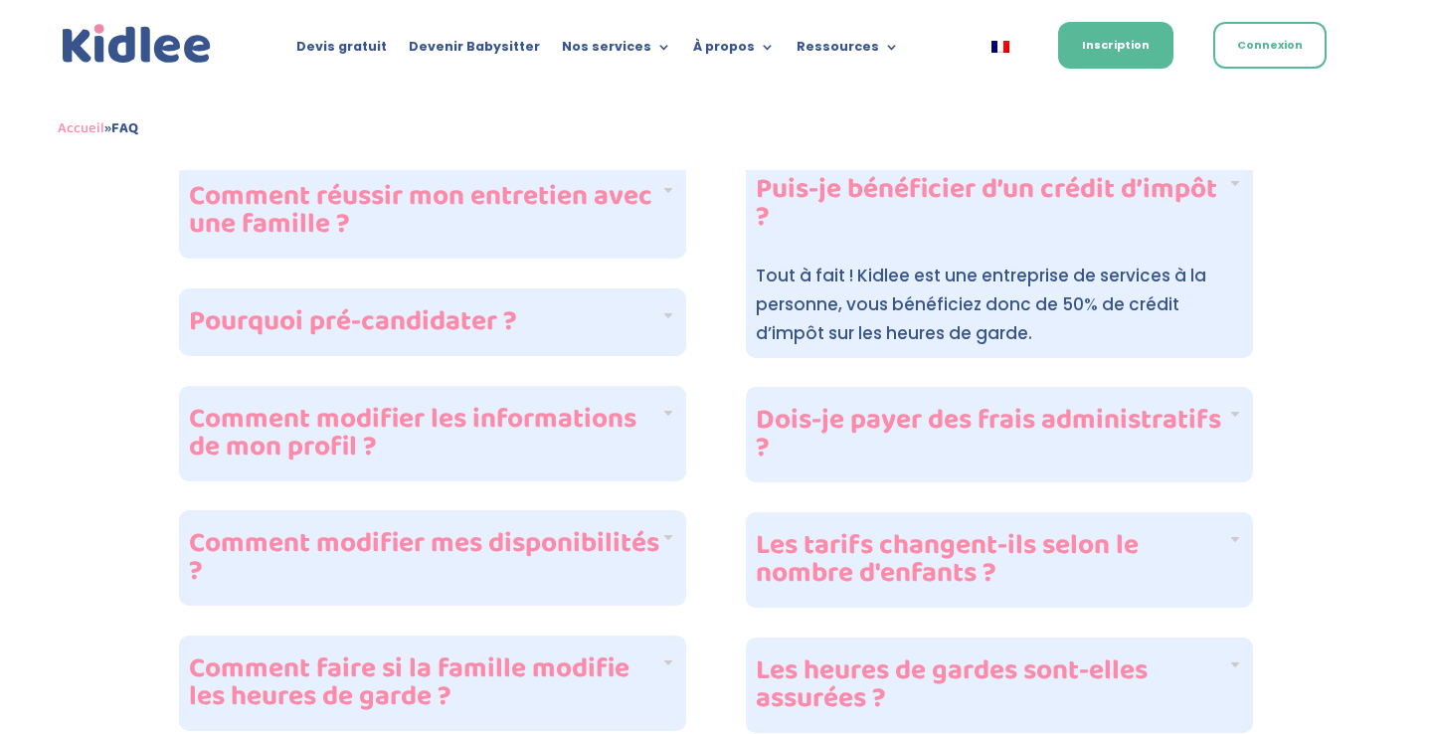
click at [1014, 448] on h4 "Dois-je payer des frais administratifs ?" at bounding box center [991, 435] width 471 height 56
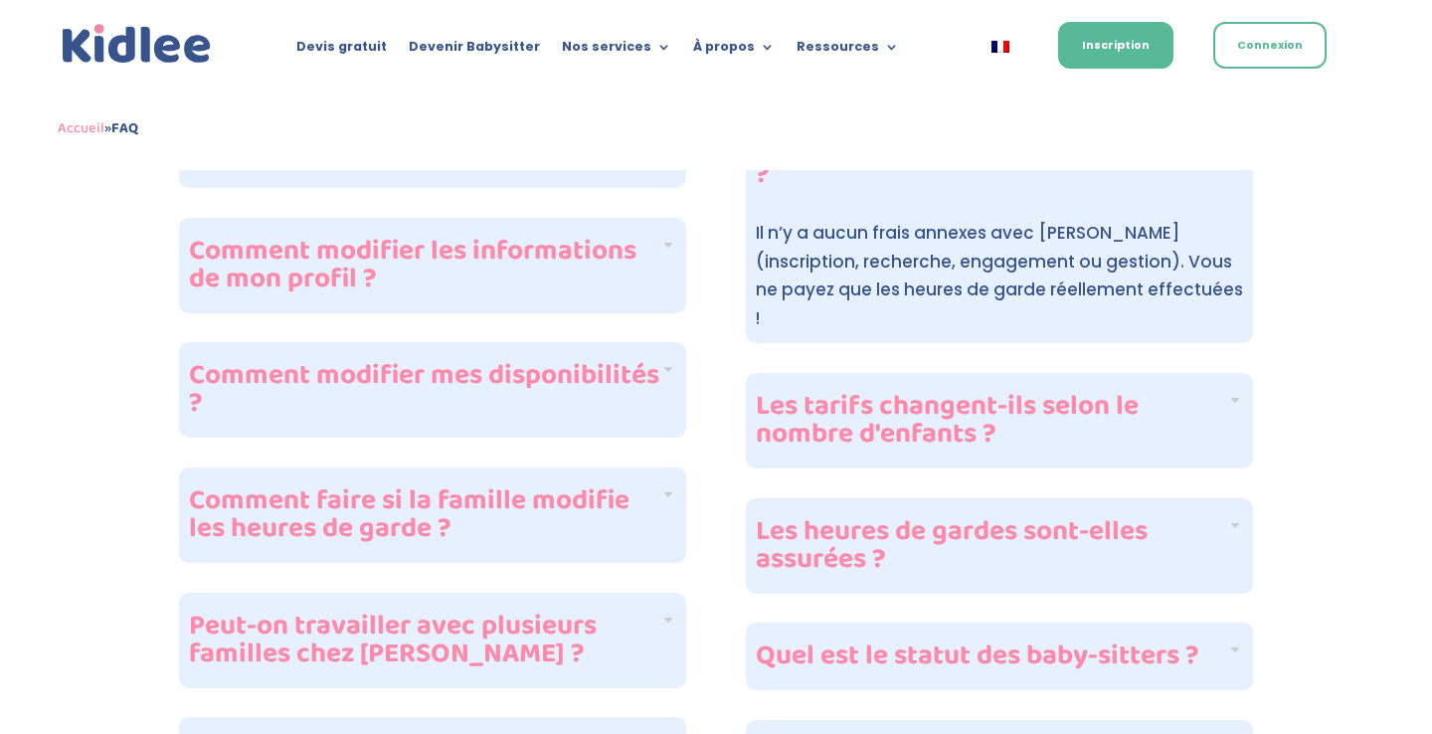
scroll to position [1386, 0]
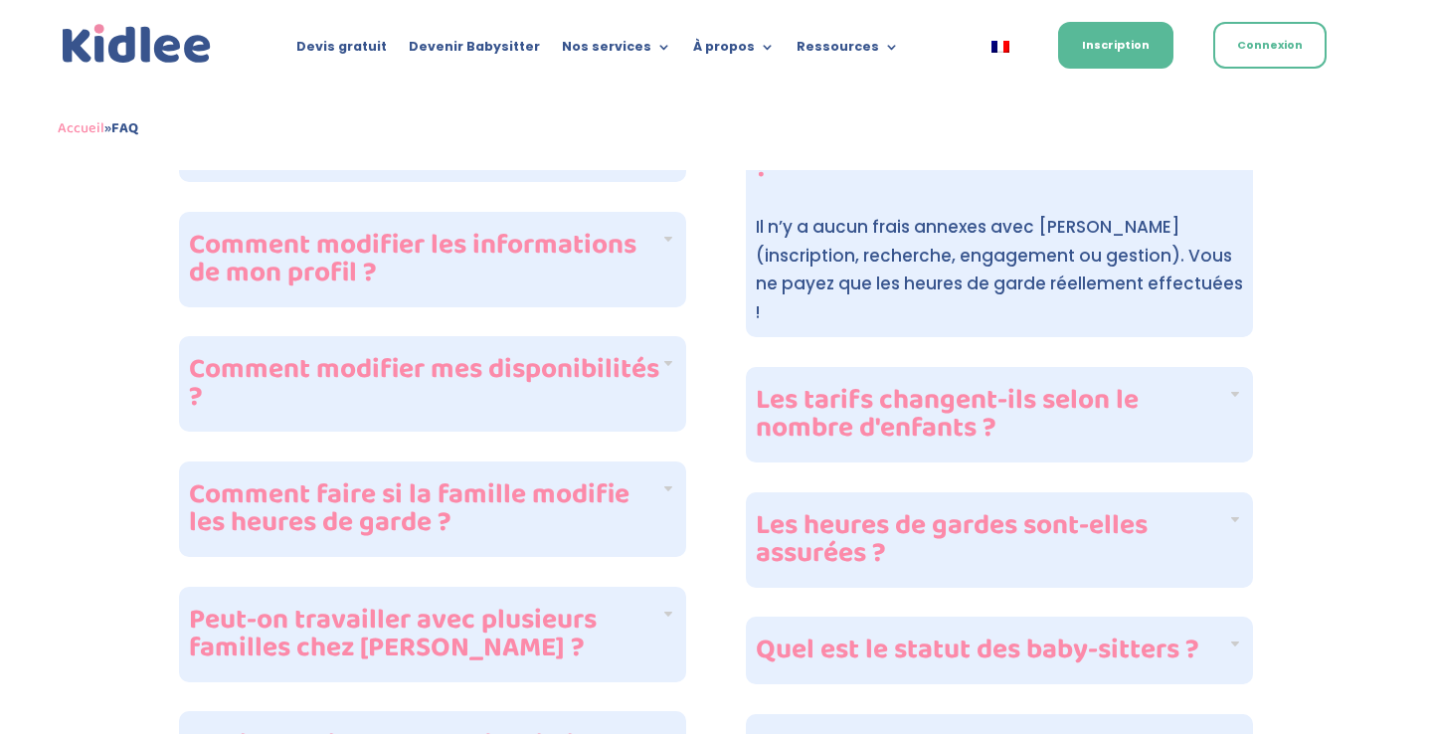
click at [1045, 423] on div "Les tarifs changent-ils selon le nombre d'enfants ?" at bounding box center [999, 414] width 507 height 95
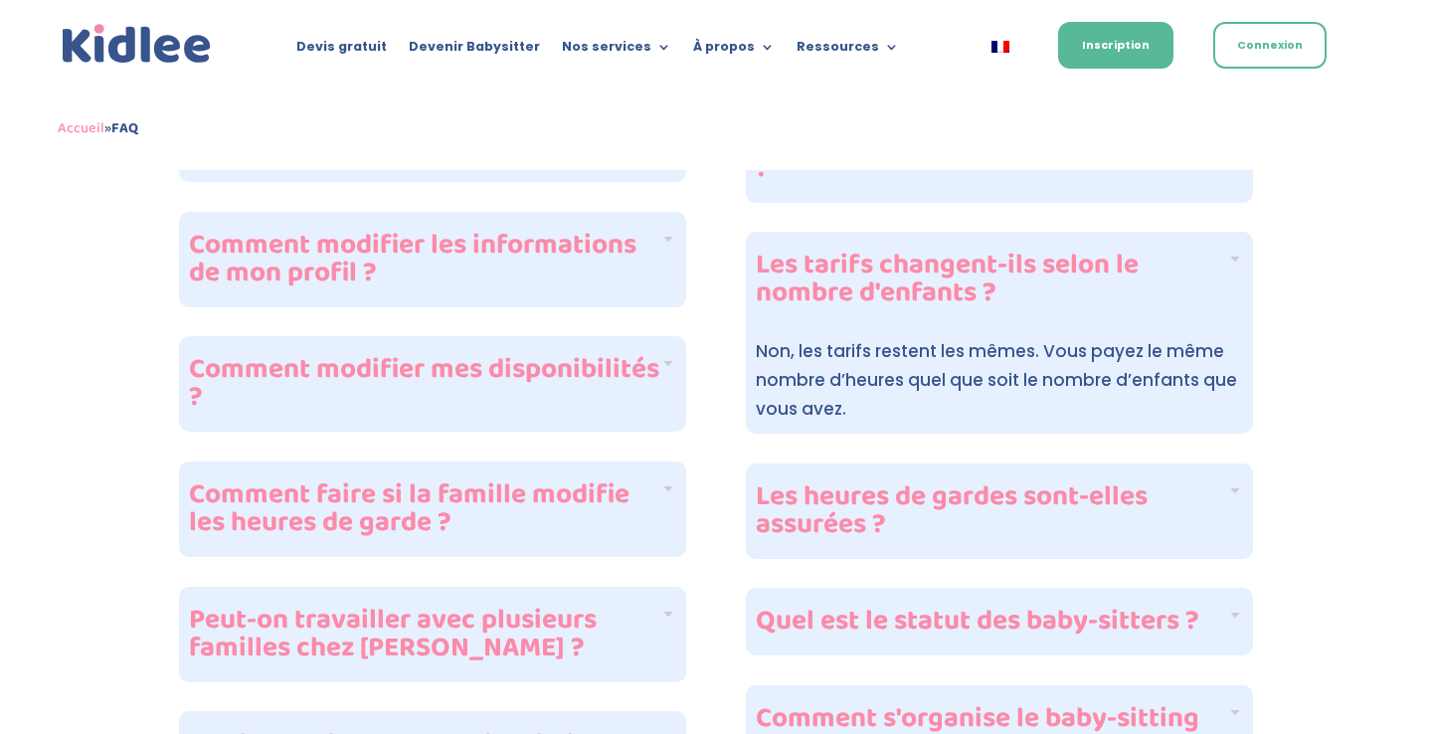
click at [1046, 510] on h4 "Les heures de gardes sont-elles assurées ?" at bounding box center [991, 511] width 471 height 56
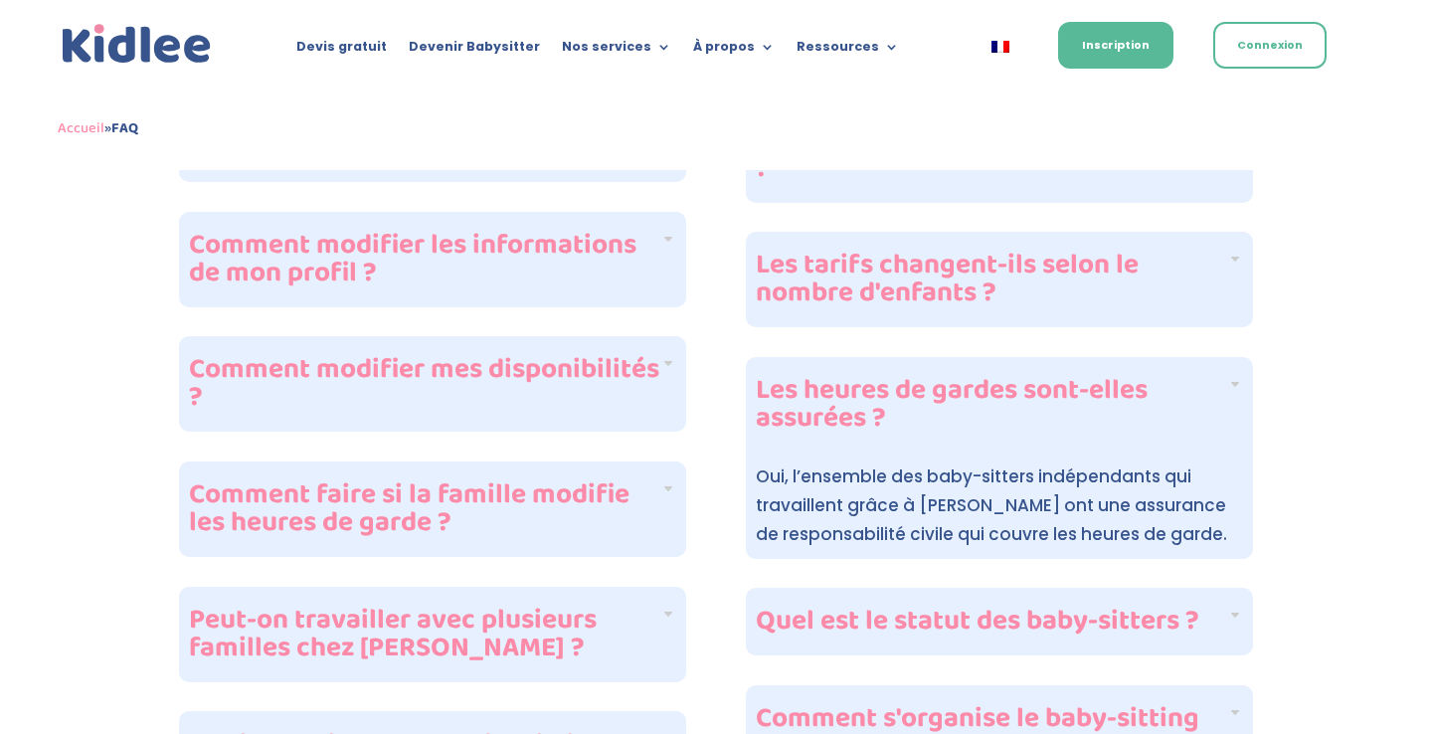
click at [1029, 300] on h4 "Les tarifs changent-ils selon le nombre d'enfants ?" at bounding box center [991, 280] width 471 height 56
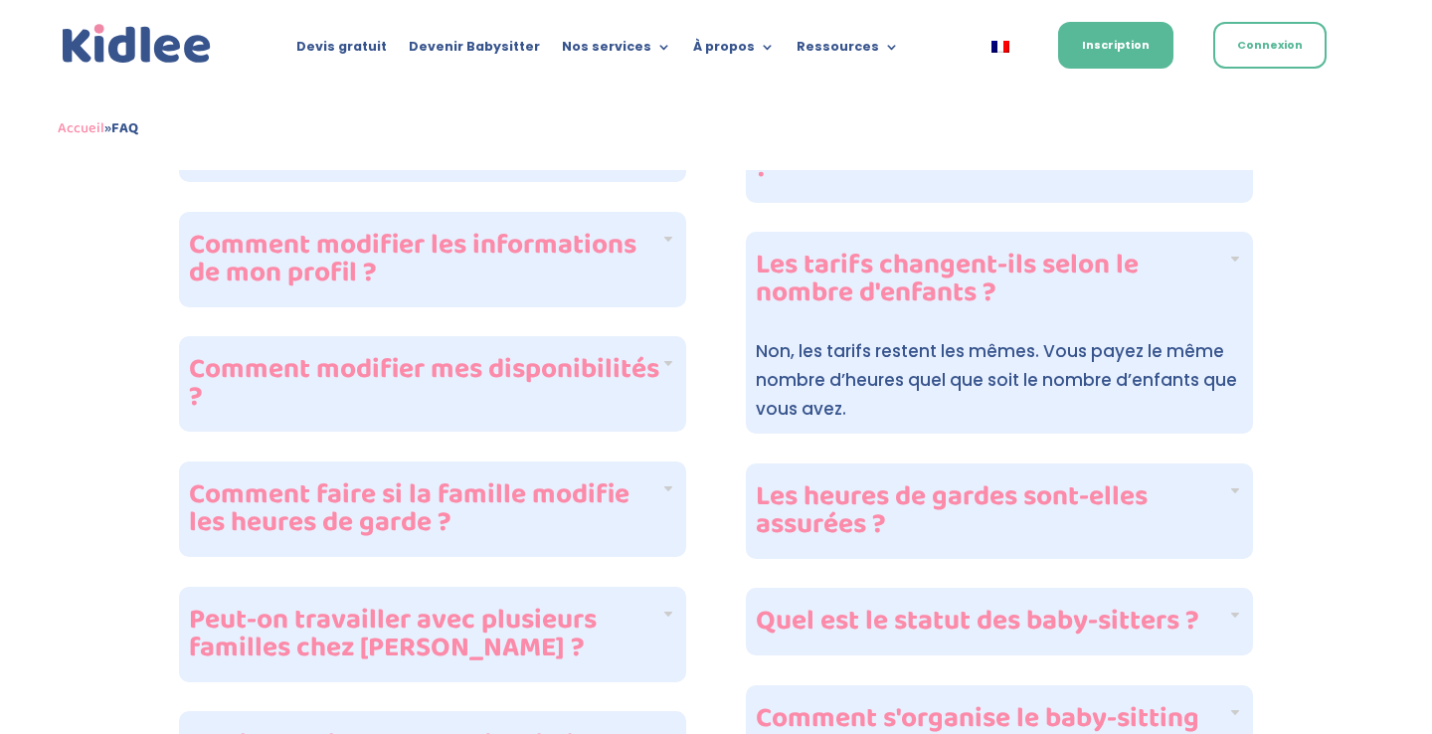
click at [1029, 300] on h4 "Les tarifs changent-ils selon le nombre d'enfants ?" at bounding box center [991, 280] width 471 height 56
click at [989, 504] on h4 "Les heures de gardes sont-elles assurées ?" at bounding box center [991, 511] width 471 height 56
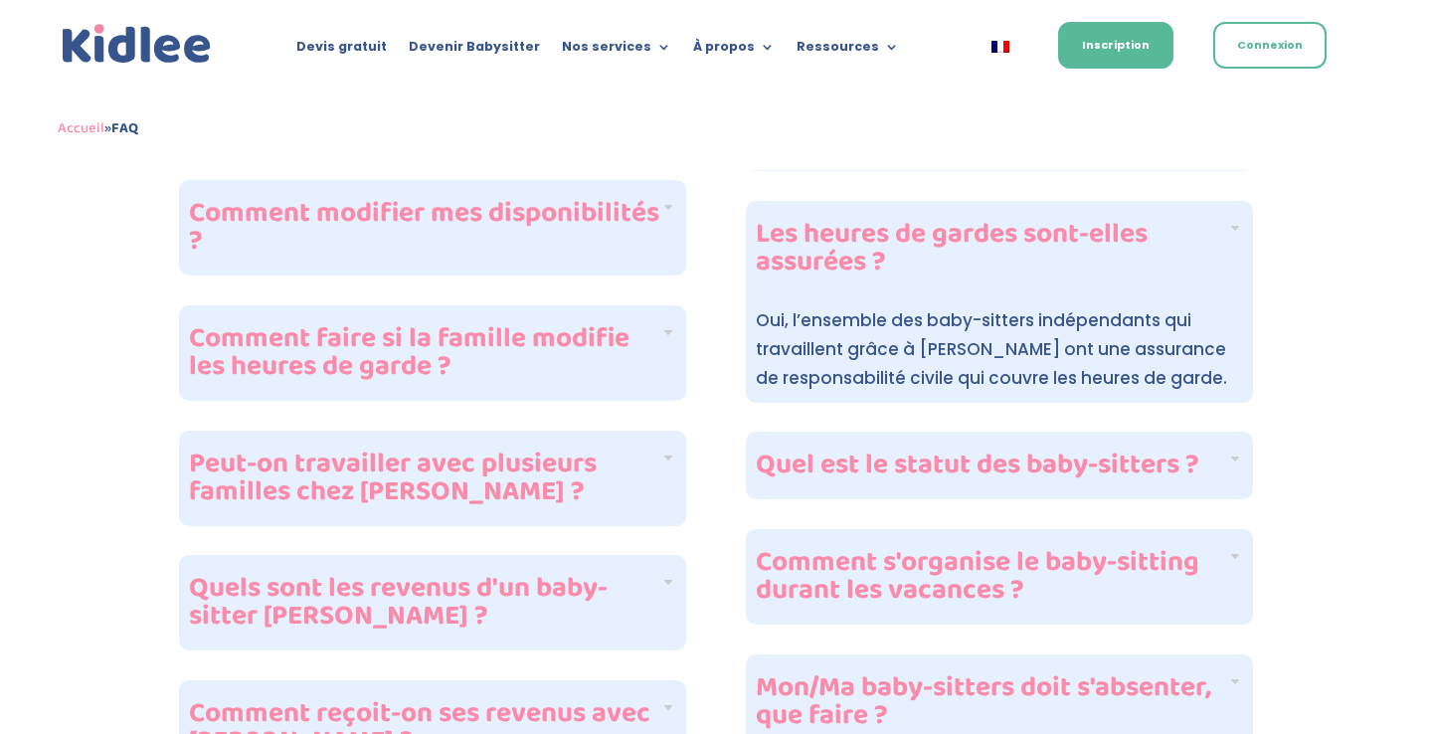
scroll to position [1548, 0]
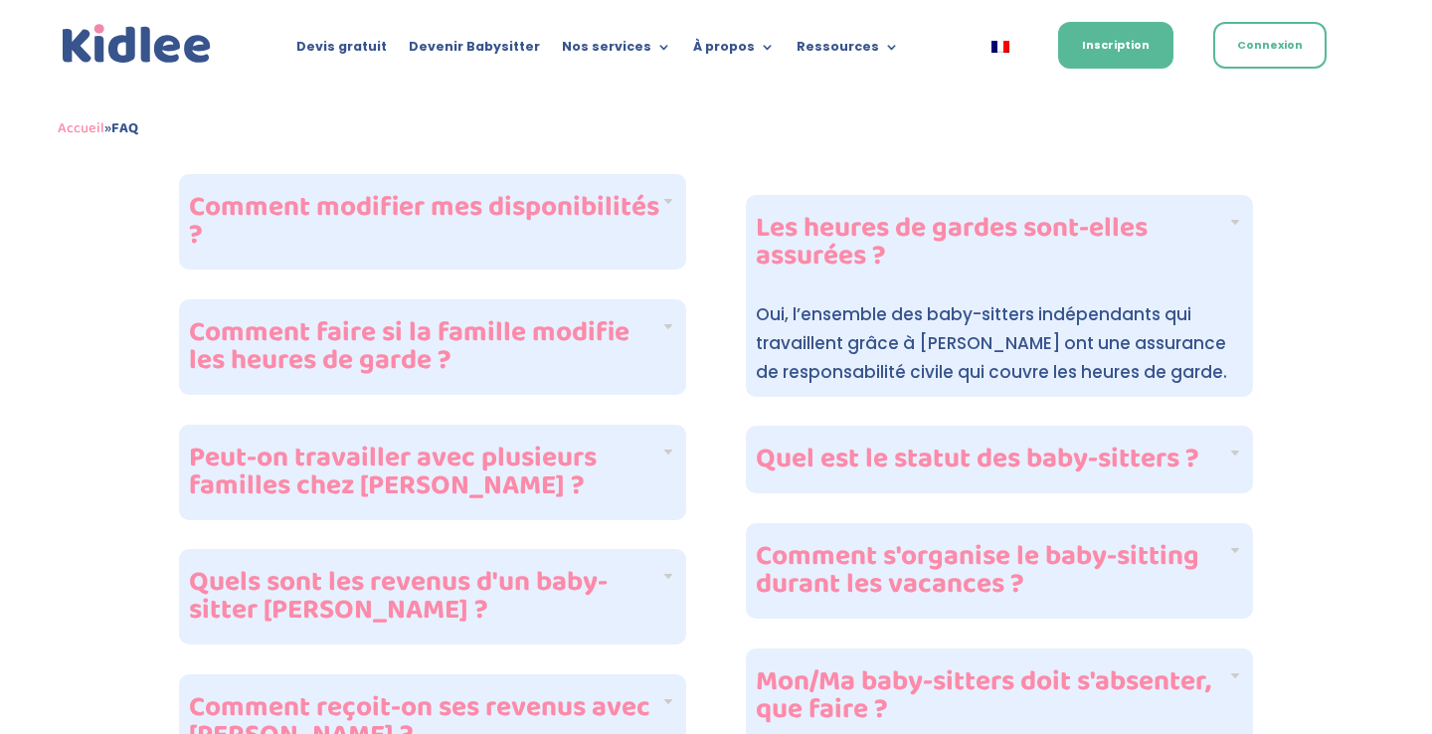
click at [1006, 469] on h4 "Quel est le statut des baby-sitters ?" at bounding box center [991, 459] width 471 height 28
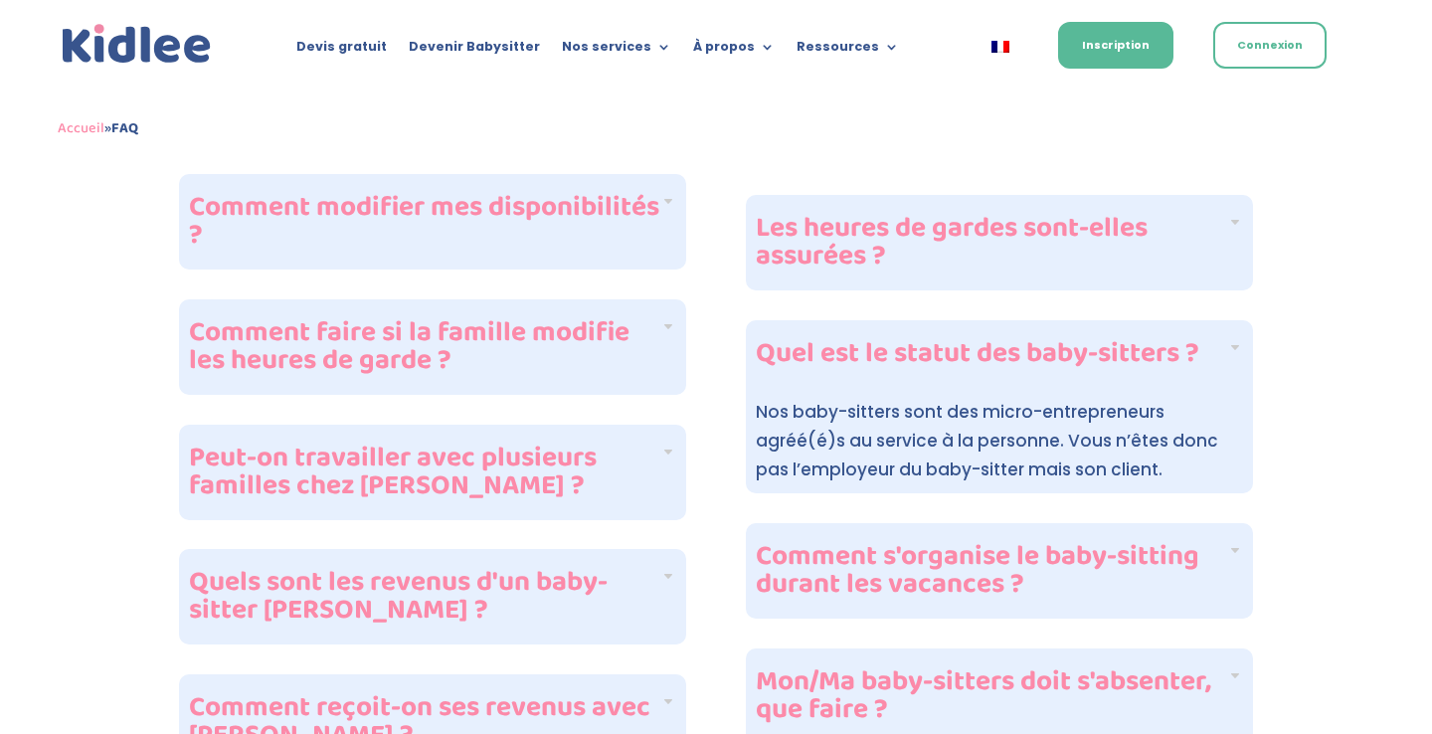
click at [988, 559] on h4 "Comment s'organise le baby-sitting durant les vacances ?" at bounding box center [991, 571] width 471 height 56
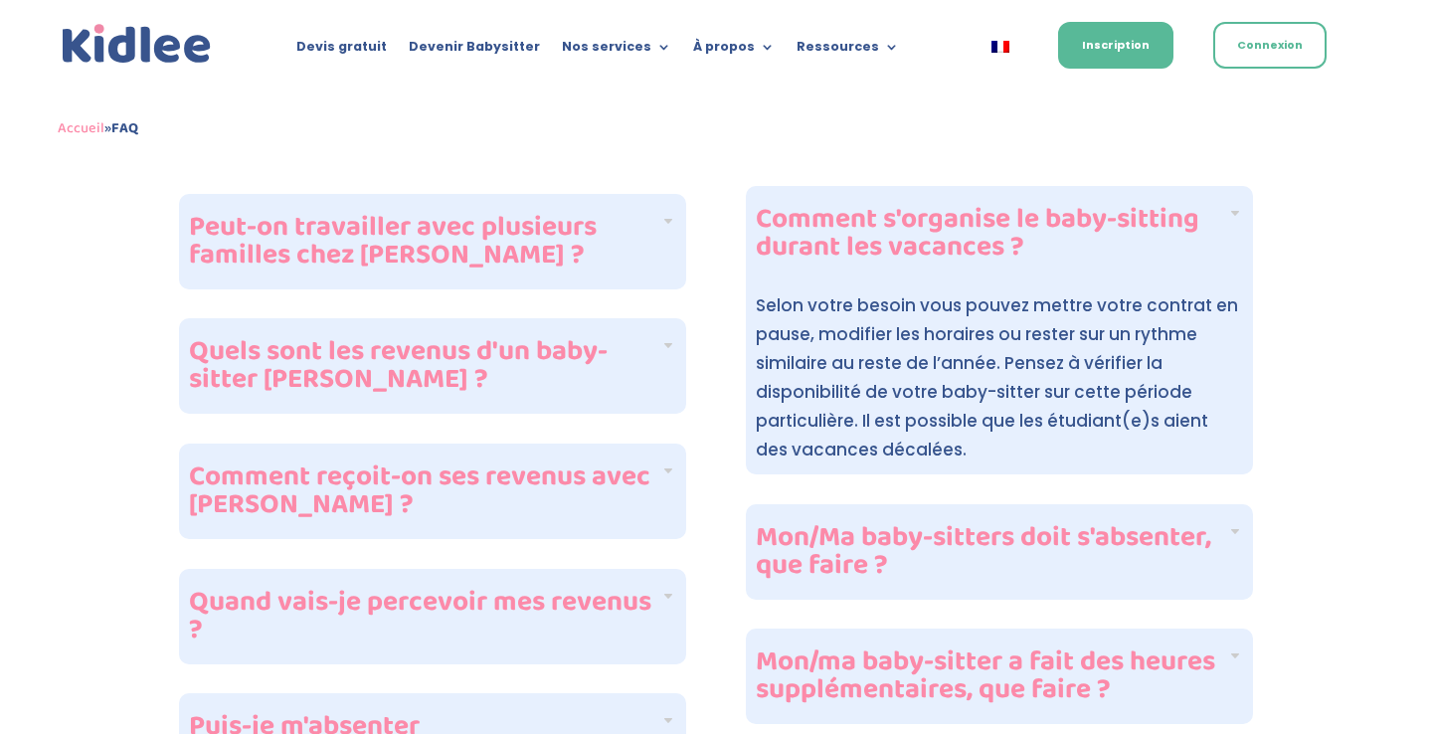
scroll to position [1788, 0]
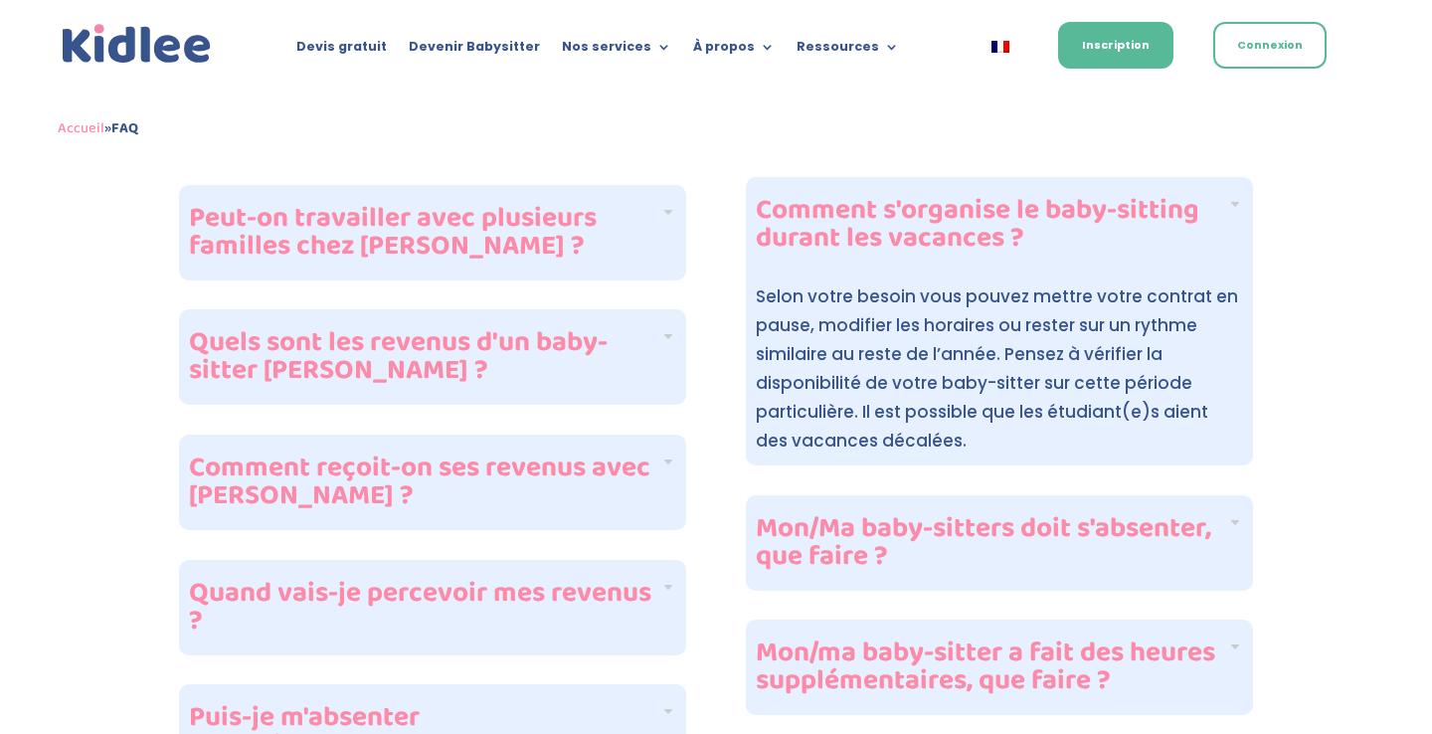
click at [988, 559] on h4 "Mon/Ma baby-sitters doit s'absenter, que faire ?" at bounding box center [991, 543] width 471 height 56
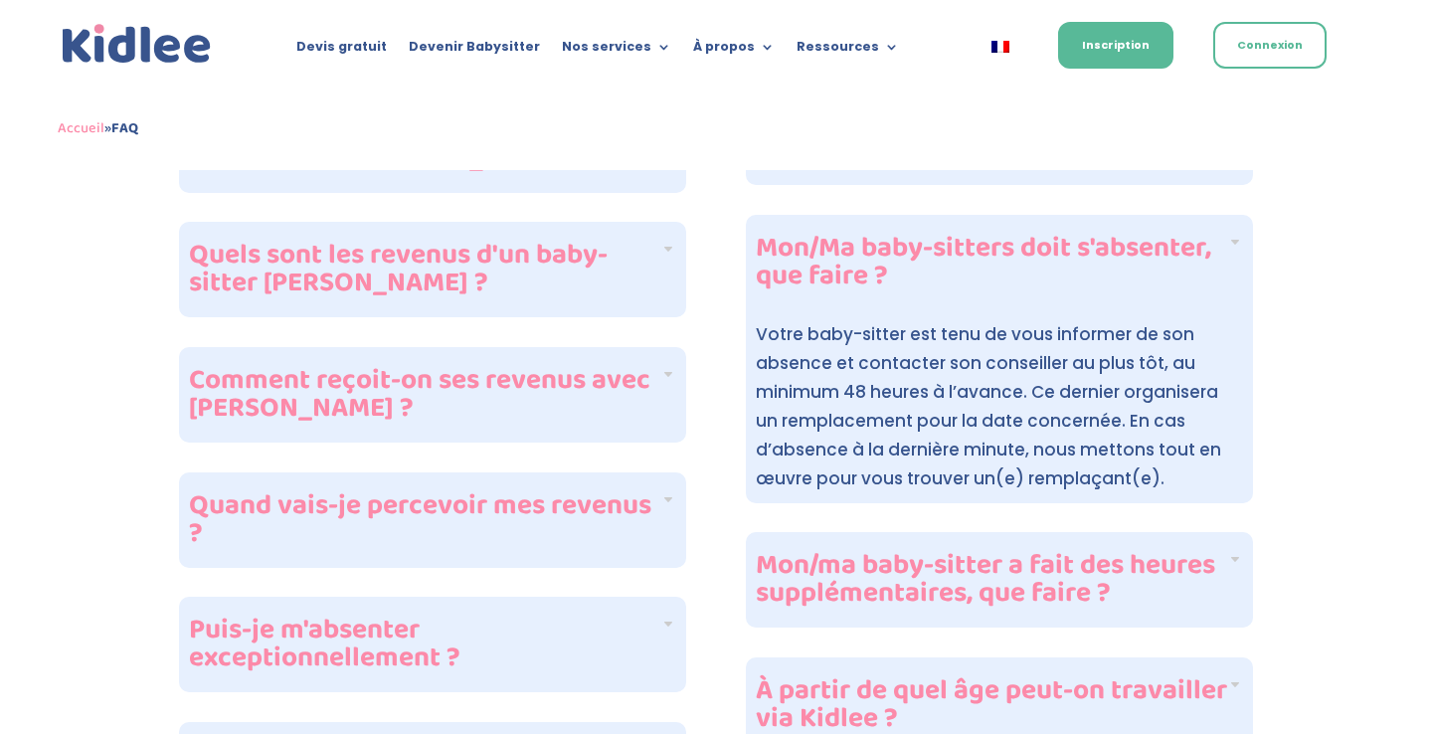
scroll to position [1884, 0]
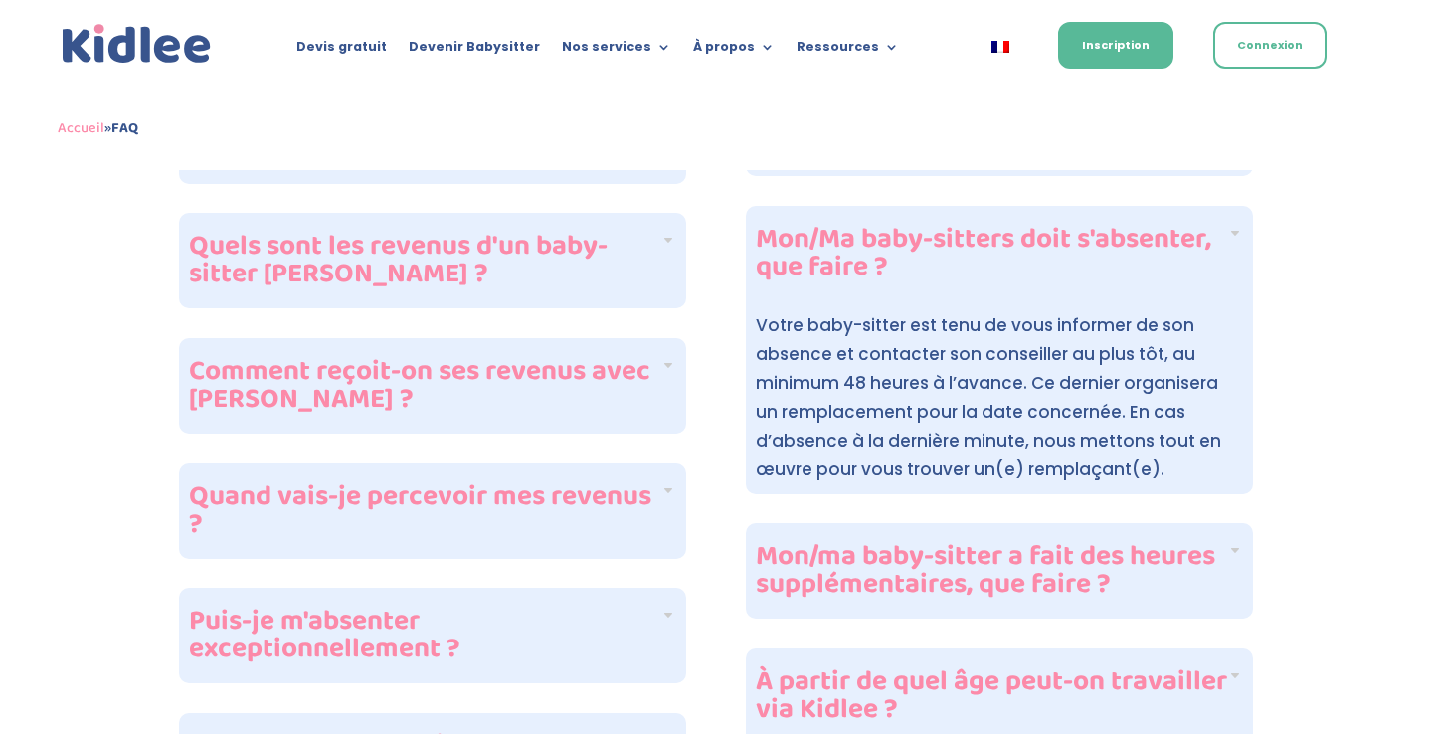
click at [977, 587] on h4 "Mon/ma baby-sitter a fait des heures supplémentaires, que faire ?" at bounding box center [991, 571] width 471 height 56
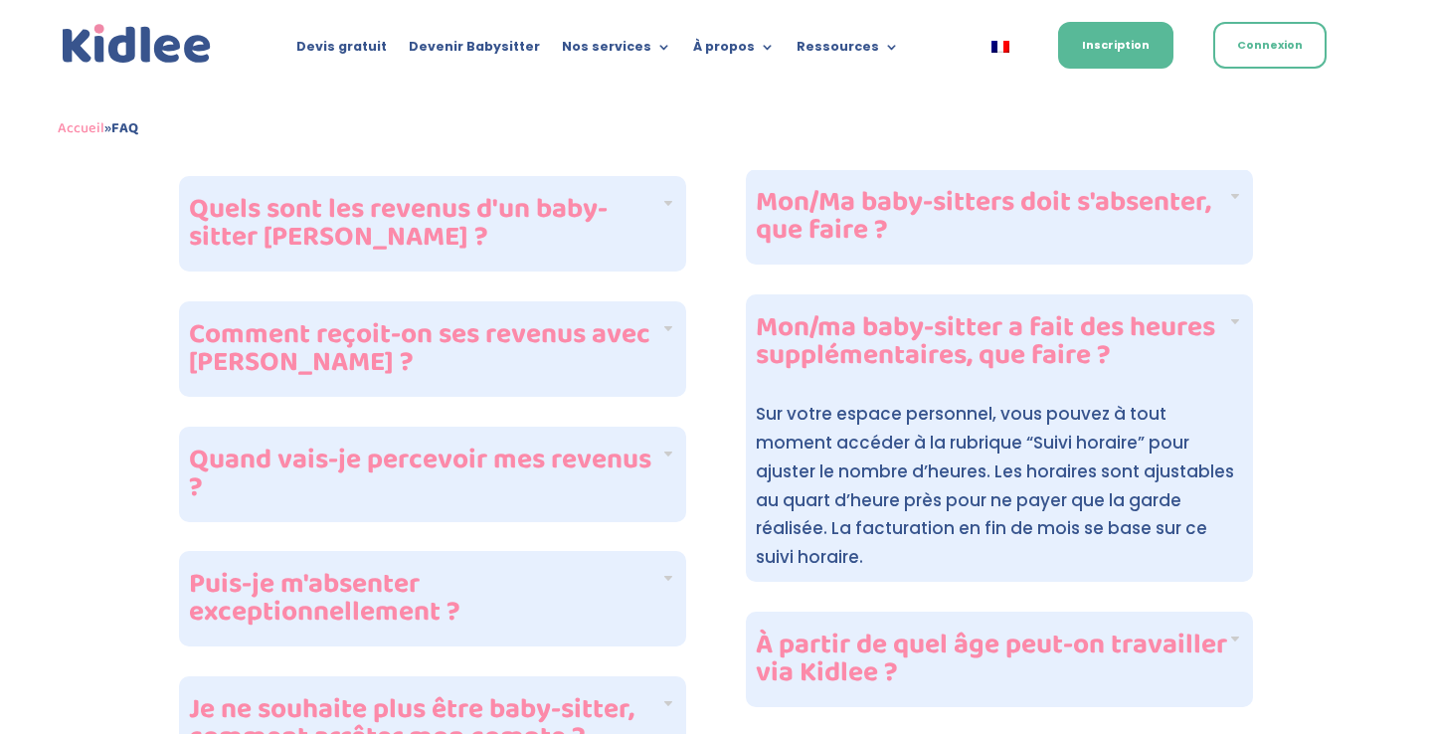
scroll to position [1915, 0]
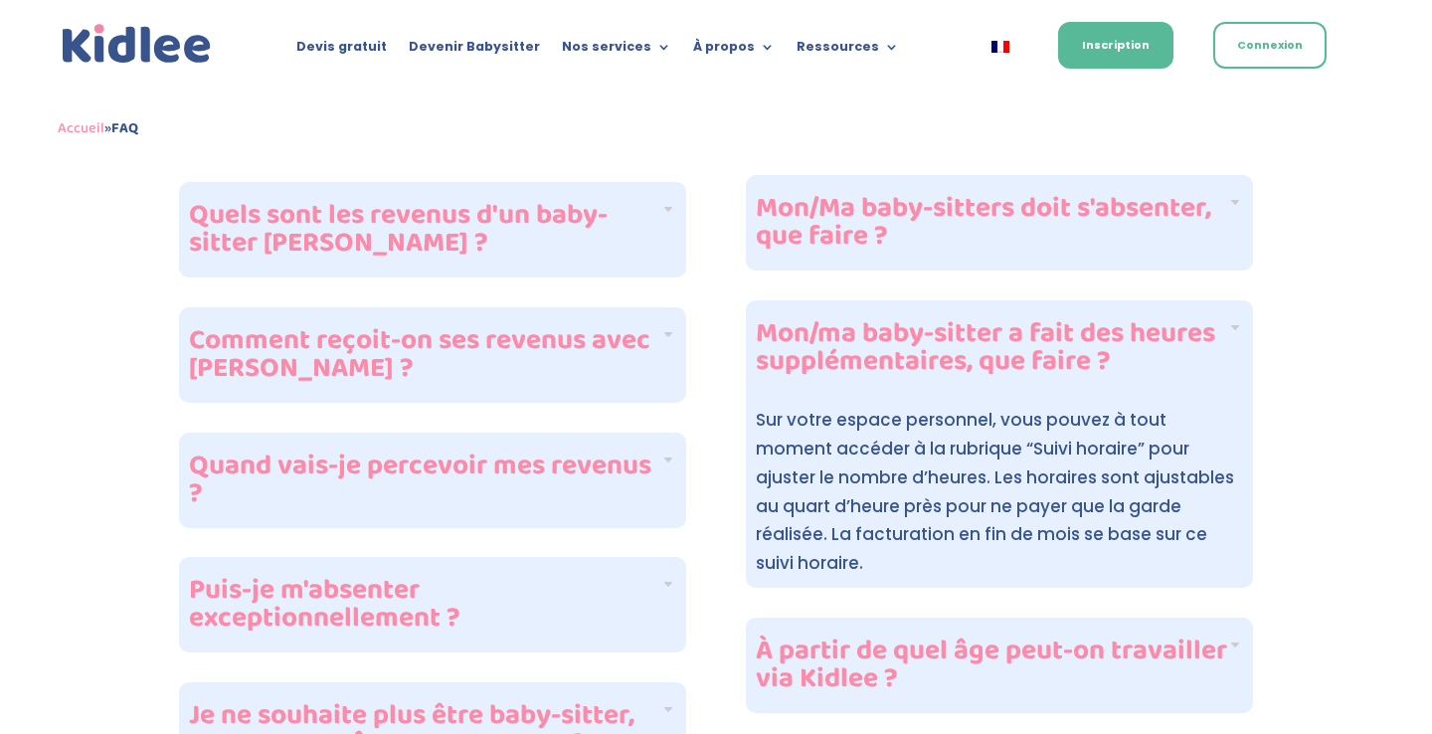
click at [1071, 249] on h4 "Mon/Ma baby-sitters doit s'absenter, que faire ?" at bounding box center [991, 223] width 471 height 56
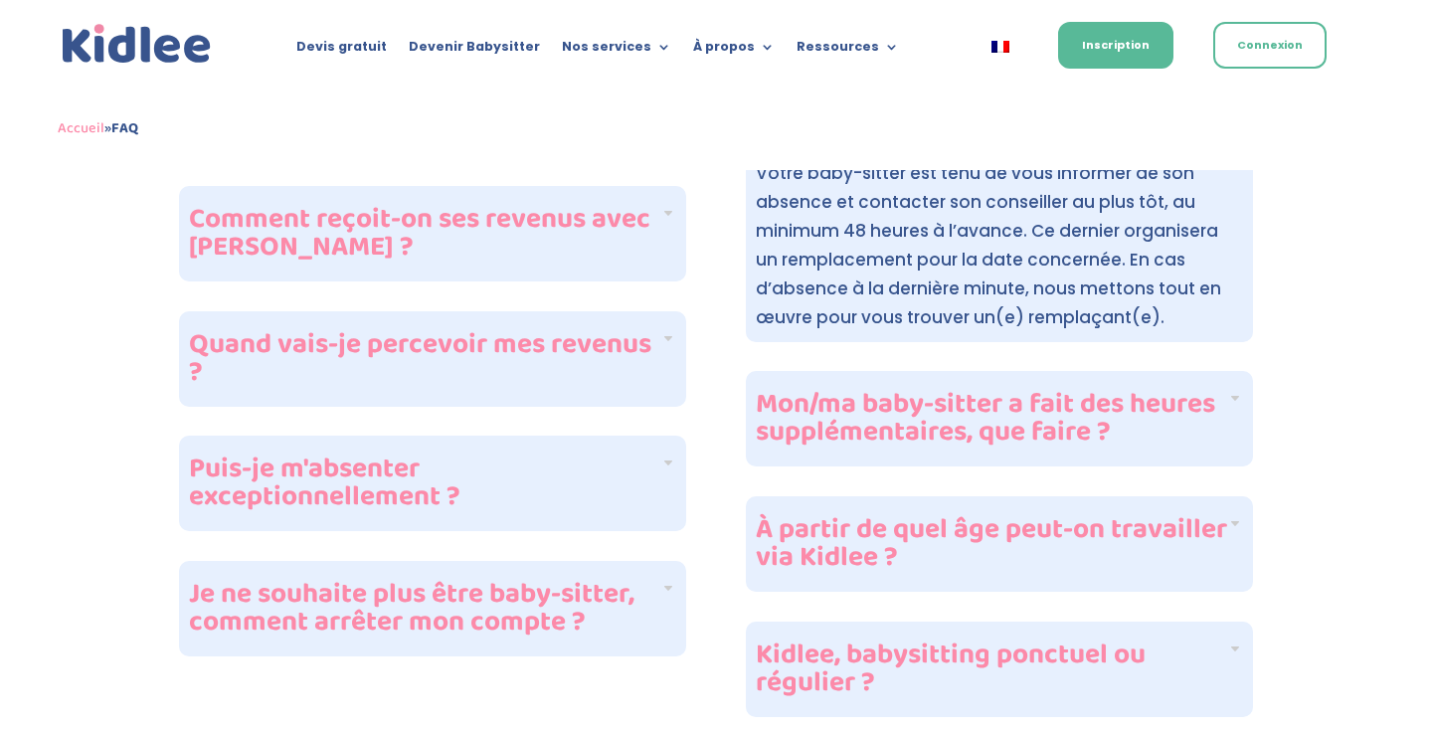
scroll to position [2042, 0]
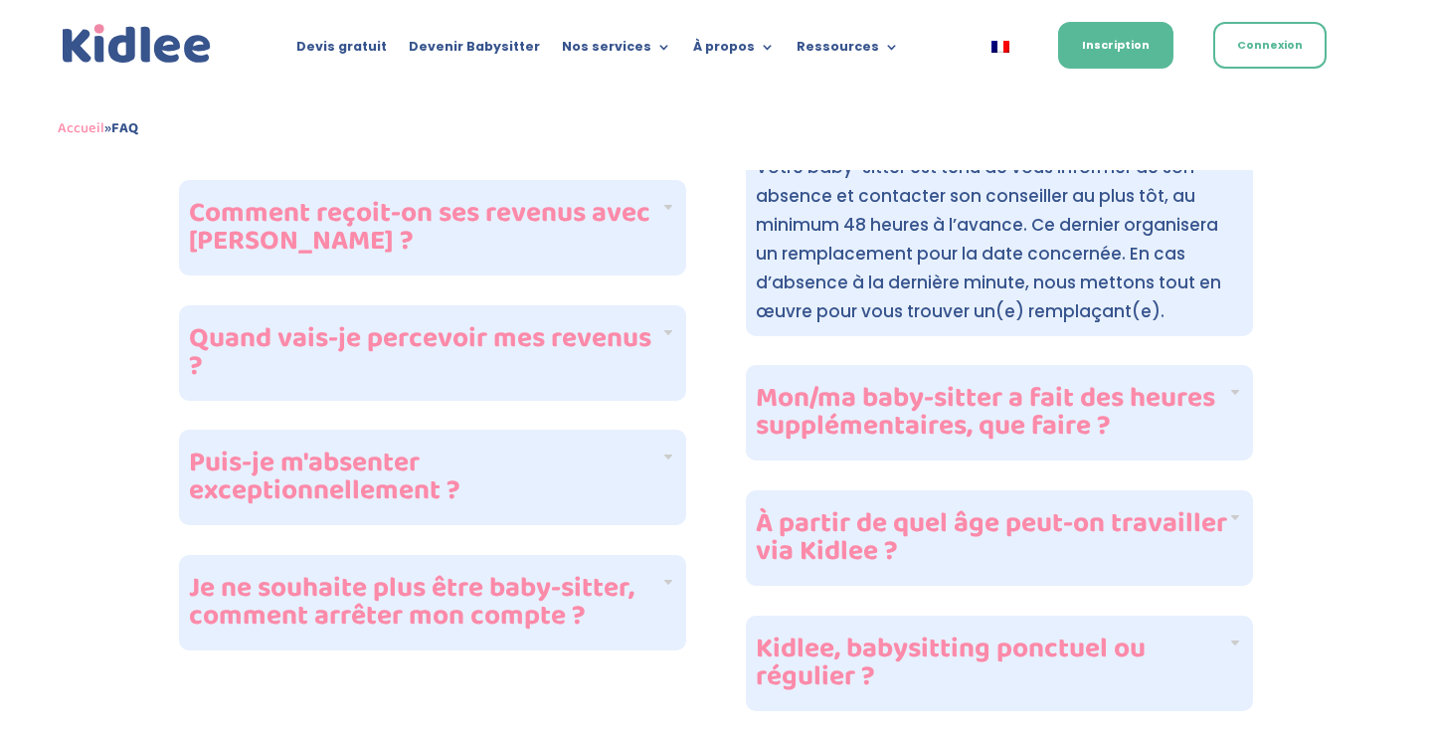
click at [1066, 375] on div "Mon/ma baby-sitter a fait des heures supplémentaires, que faire ?" at bounding box center [999, 412] width 507 height 95
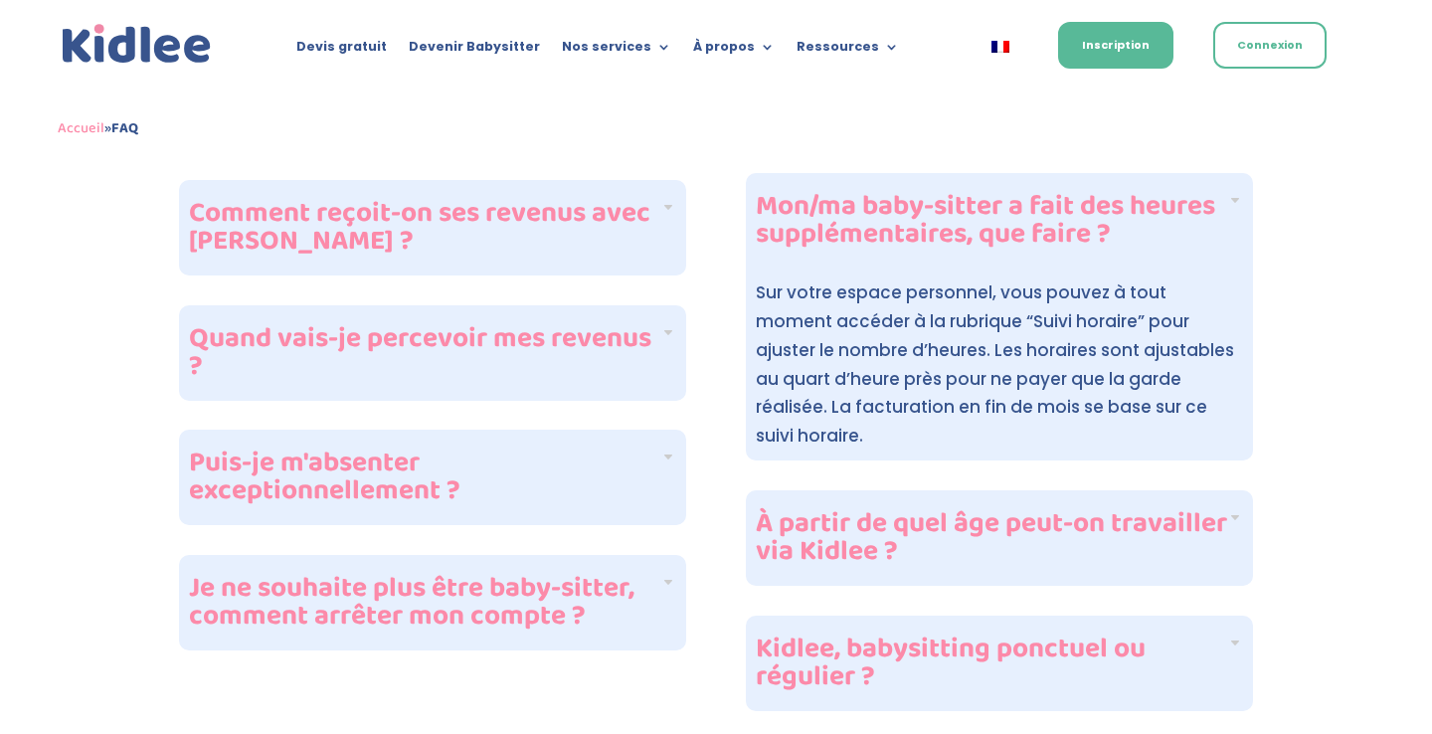
click at [1032, 510] on h4 "À partir de quel âge peut-on travailler via Kidlee ?" at bounding box center [991, 538] width 471 height 56
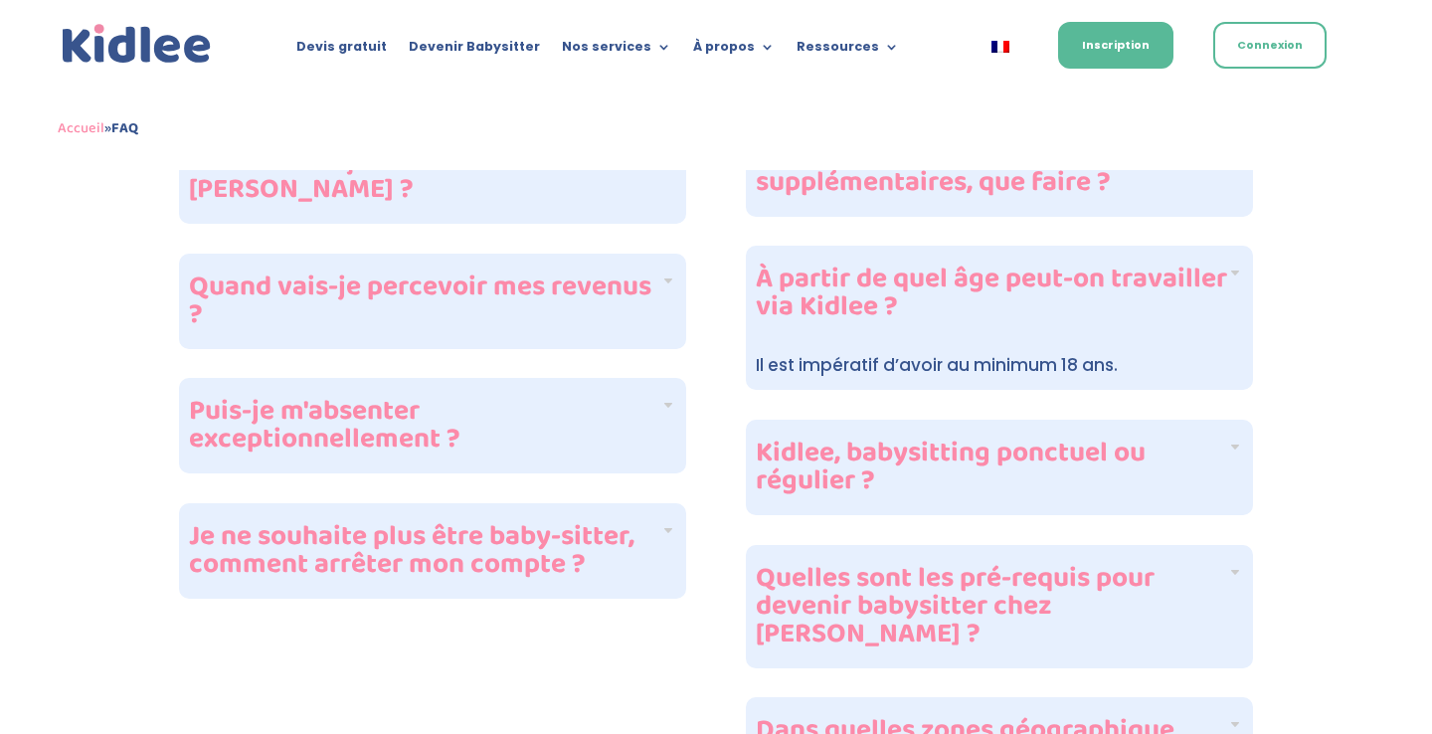
scroll to position [2114, 0]
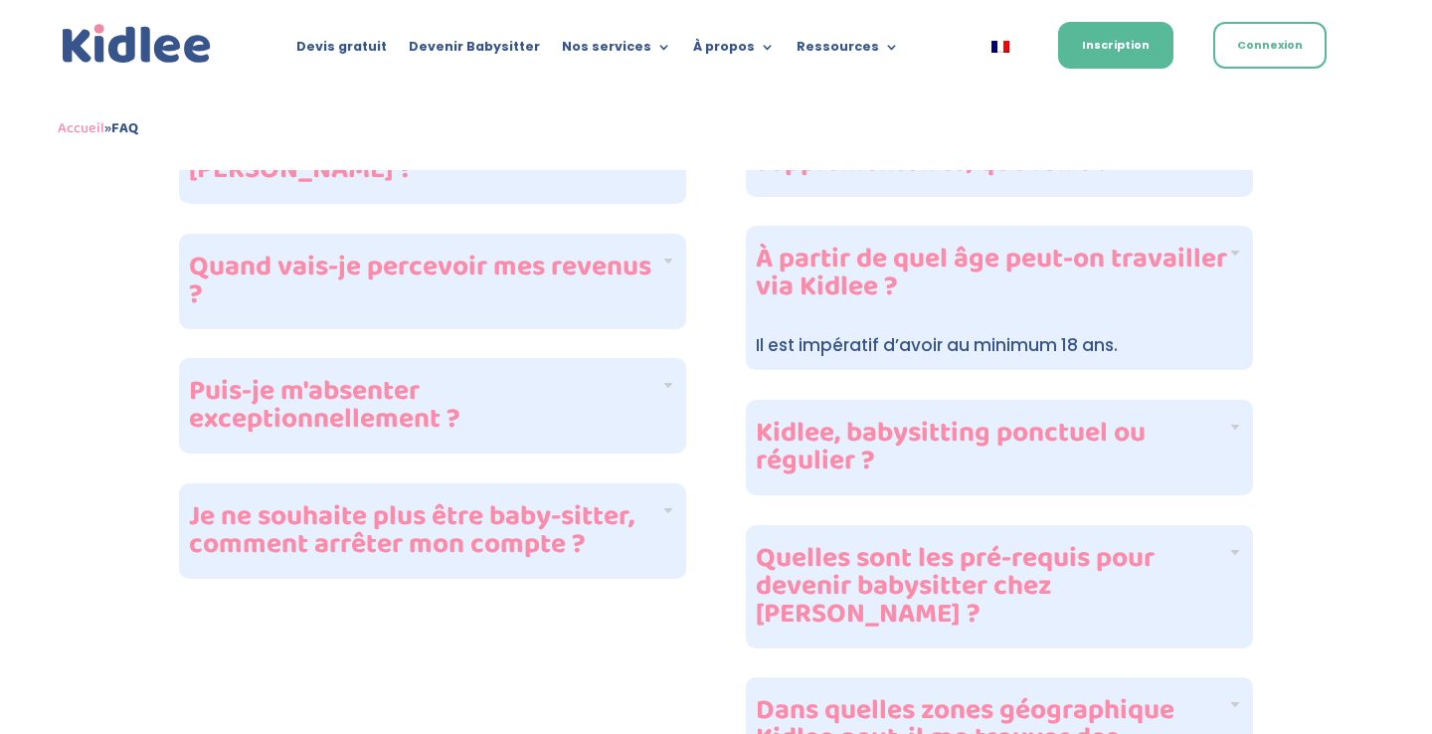
click at [1050, 440] on h4 "Kidlee, babysitting ponctuel ou régulier ?" at bounding box center [991, 448] width 471 height 56
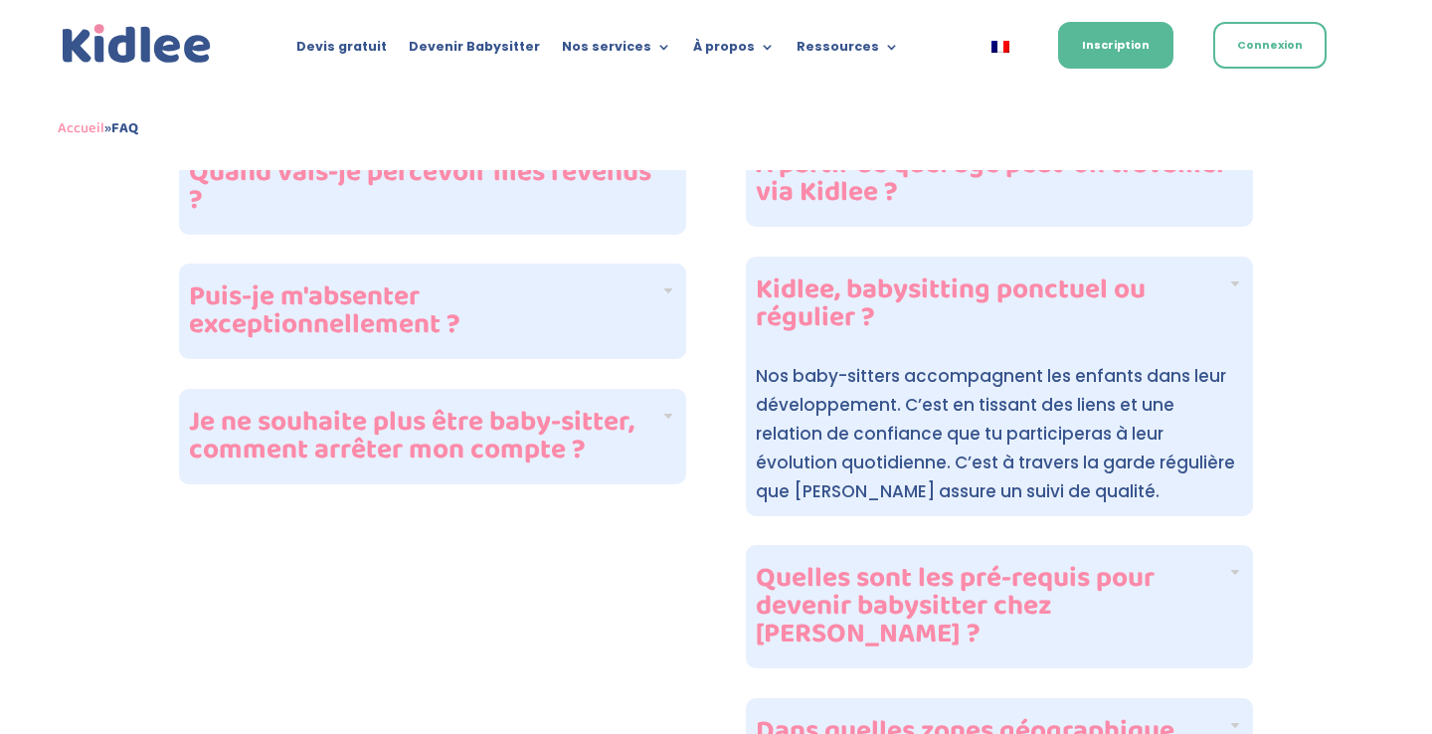
scroll to position [2215, 0]
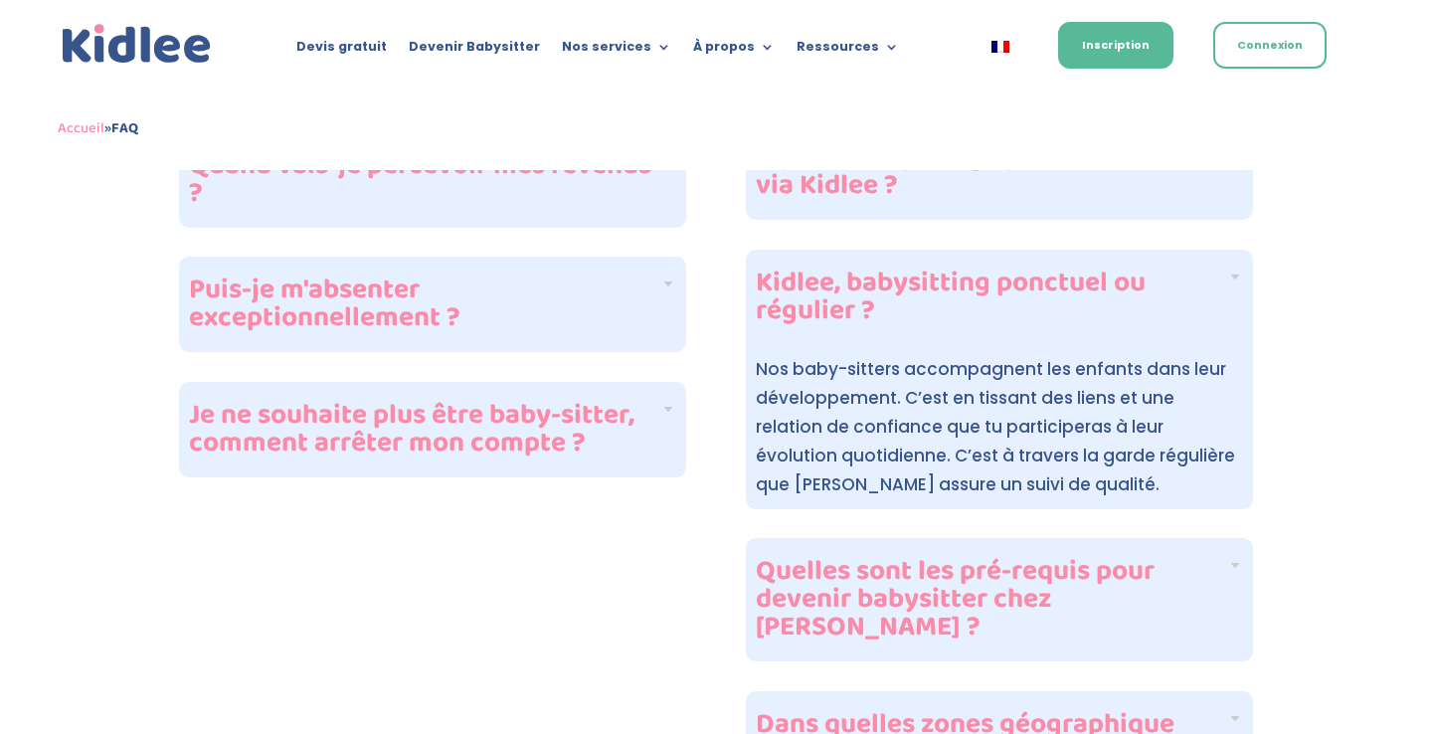
click at [1034, 587] on h4 "Quelles sont les pré-requis pour devenir babysitter chez [PERSON_NAME] ?" at bounding box center [991, 600] width 471 height 84
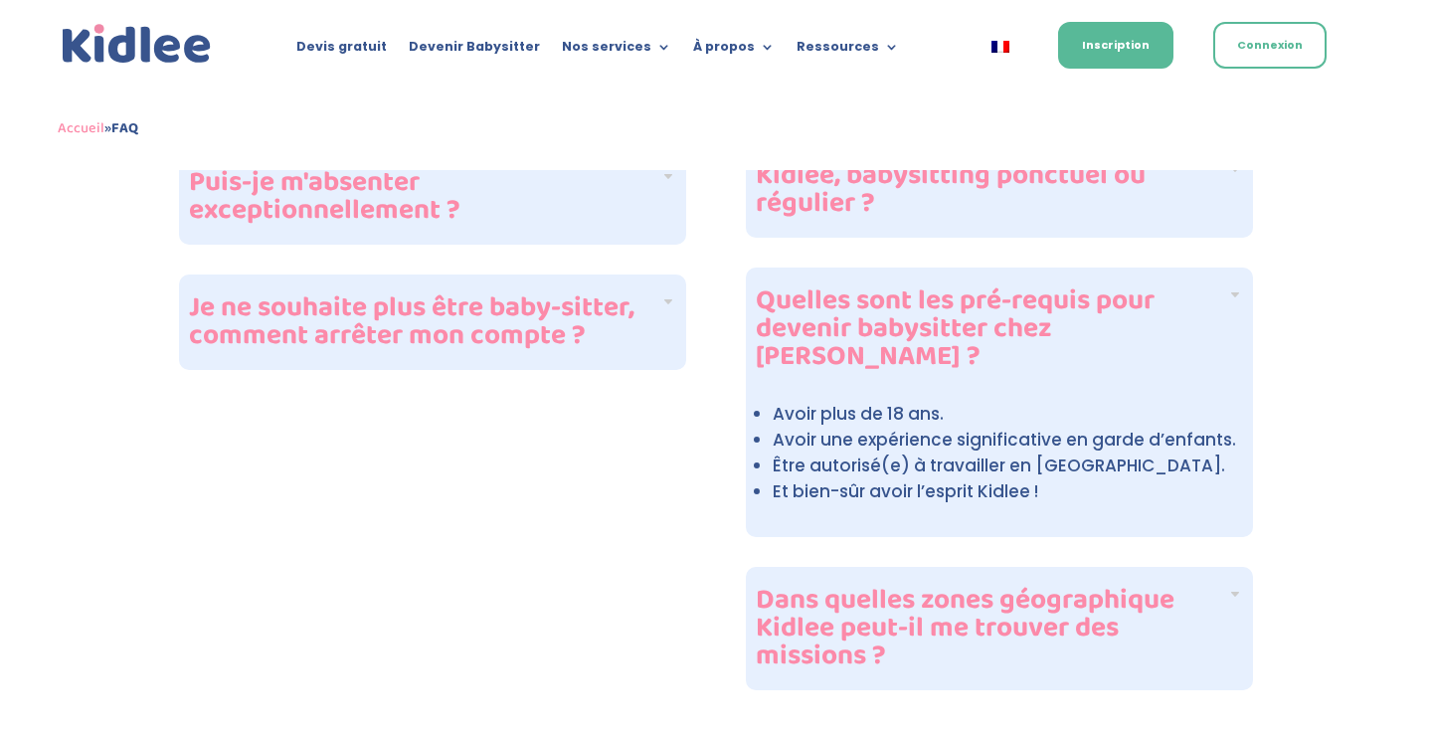
scroll to position [2324, 0]
click at [1034, 587] on h4 "Dans quelles zones géographique Kidlee peut-il me trouver des missions ?" at bounding box center [991, 628] width 471 height 84
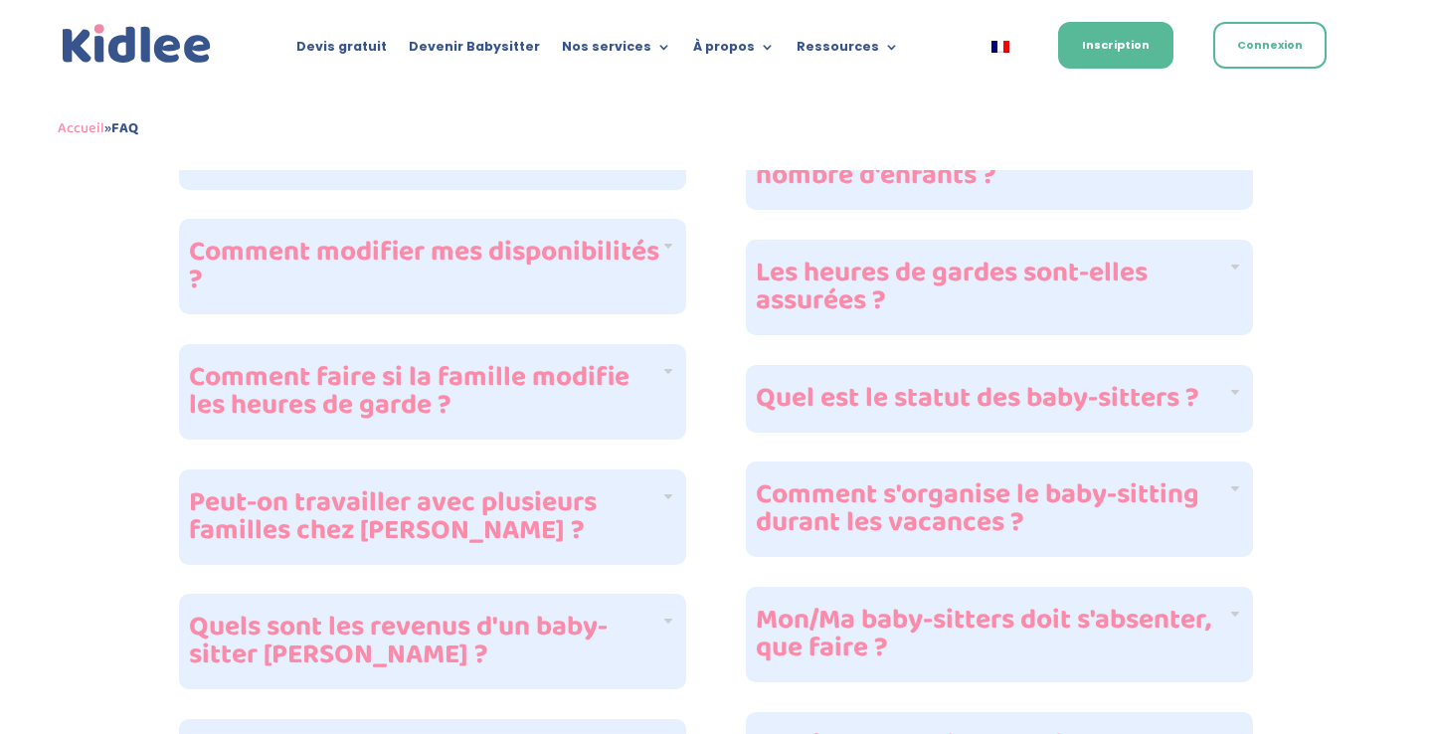
scroll to position [1497, 0]
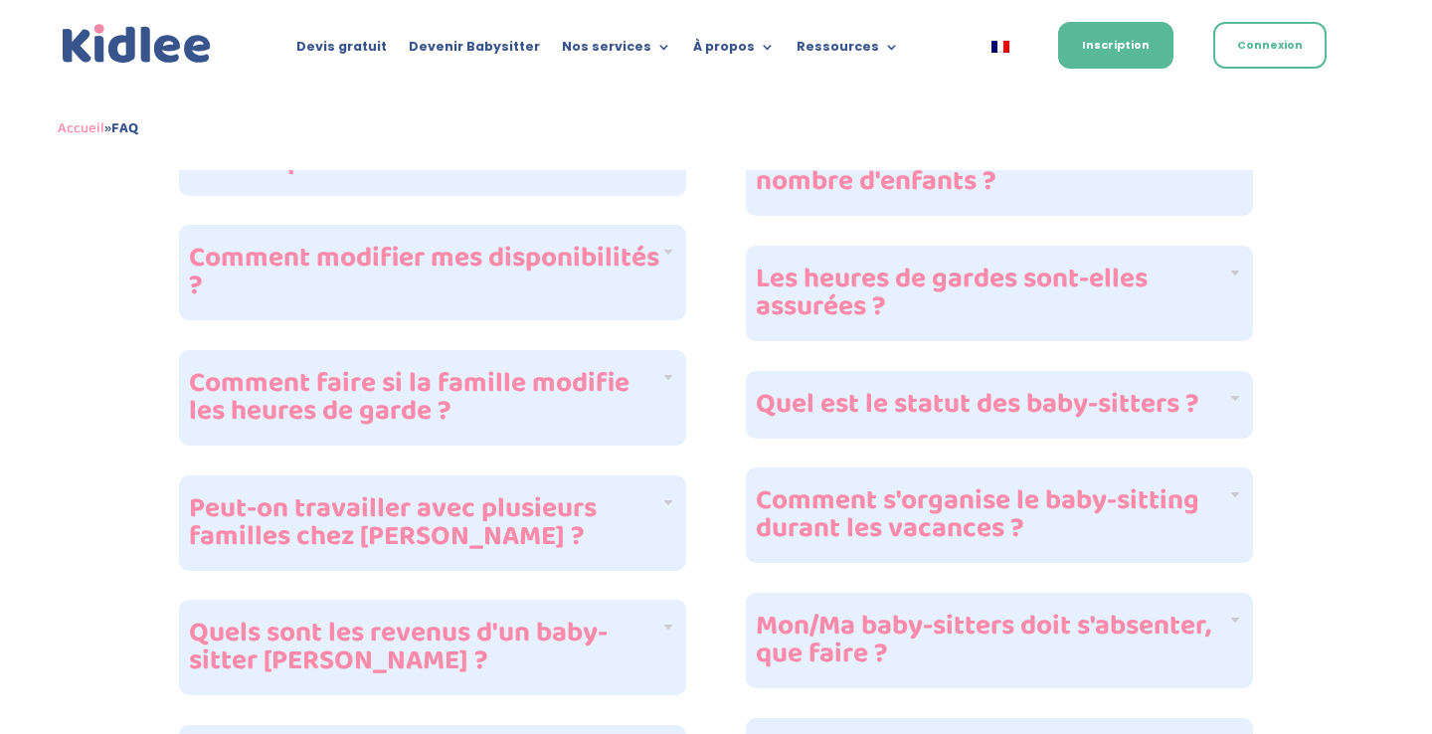
click at [627, 370] on h4 "Comment faire si la famille modifie les heures de garde ?" at bounding box center [424, 398] width 471 height 56
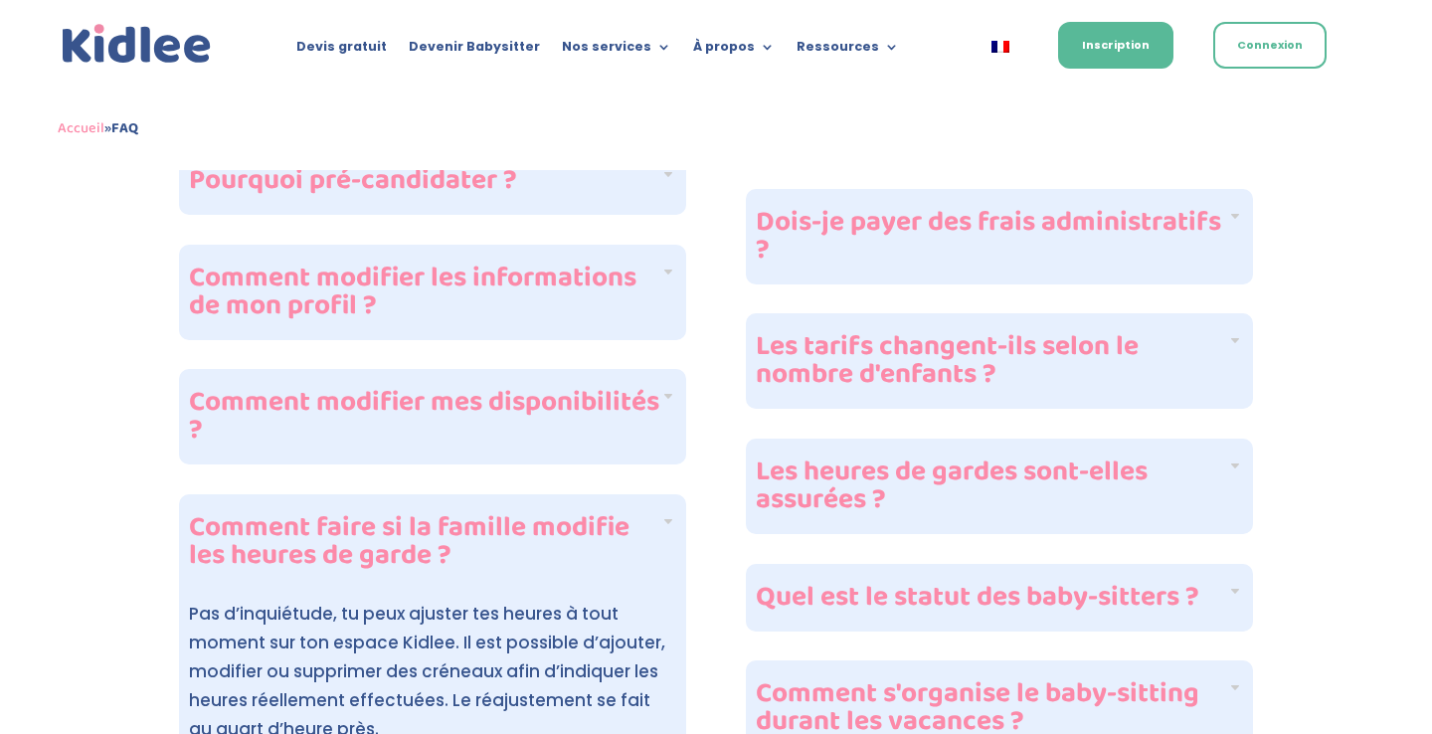
scroll to position [1201, 0]
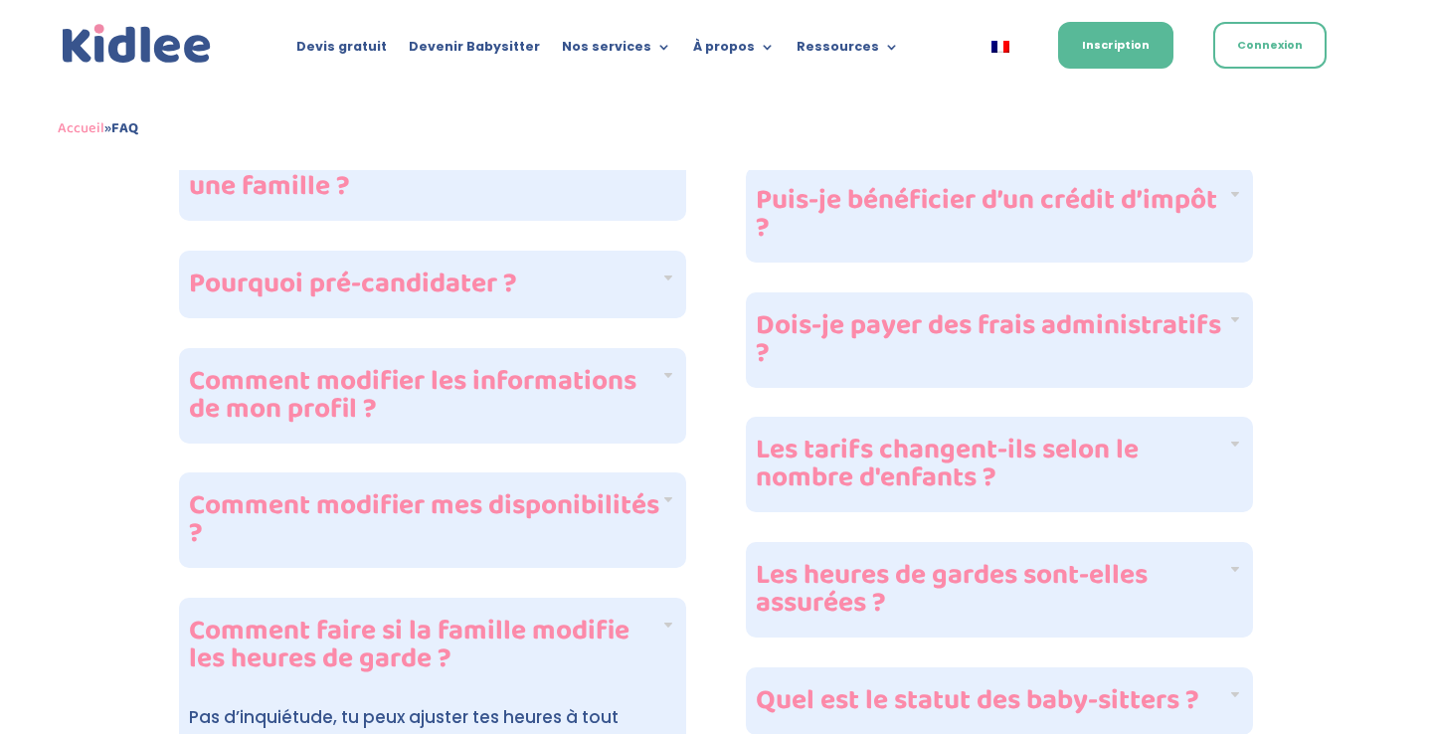
click at [533, 434] on div "À partir de quel âge peut-on travailler via Kidlee ? Il est impératif d’avoir a…" at bounding box center [432, 526] width 507 height 2162
click at [509, 493] on h4 "Comment modifier mes disponibilités ?" at bounding box center [424, 520] width 471 height 56
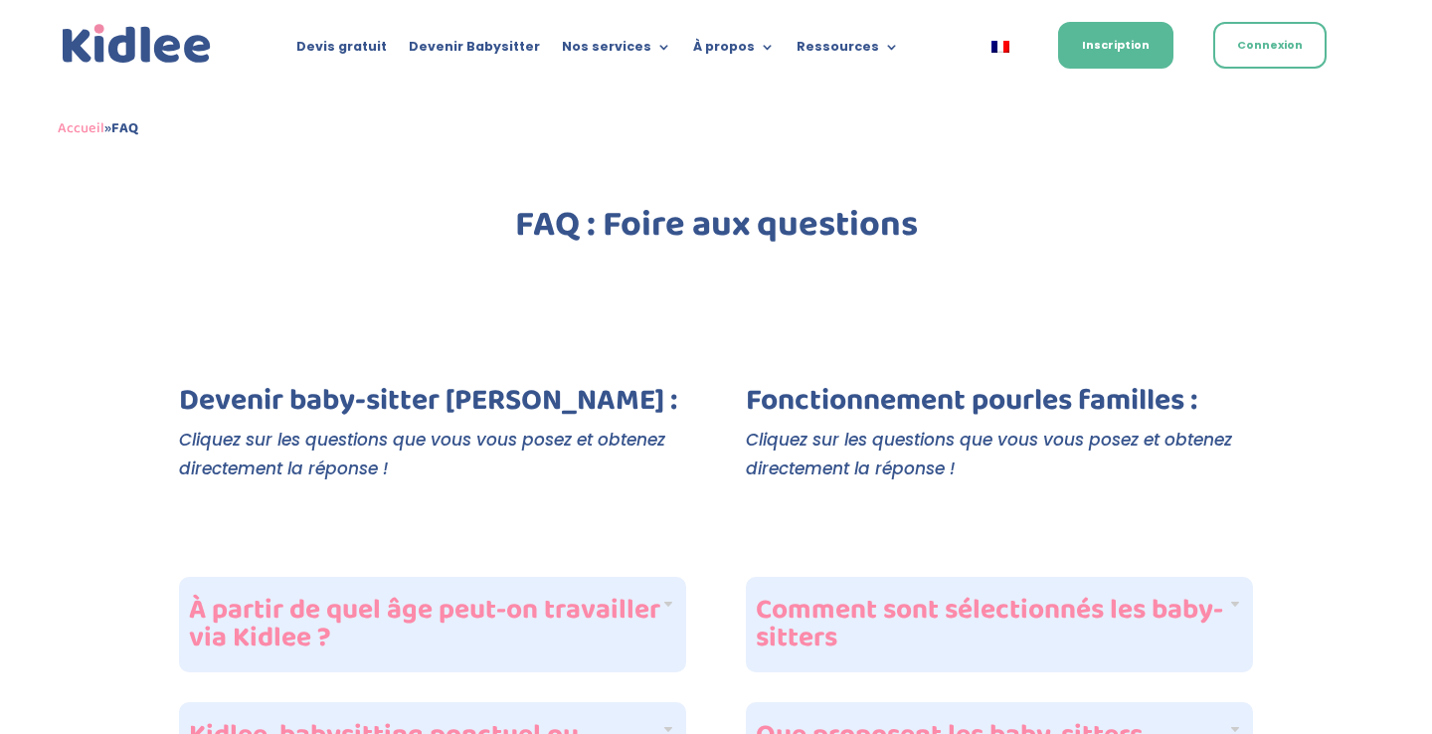
scroll to position [0, 0]
